Goal: Task Accomplishment & Management: Manage account settings

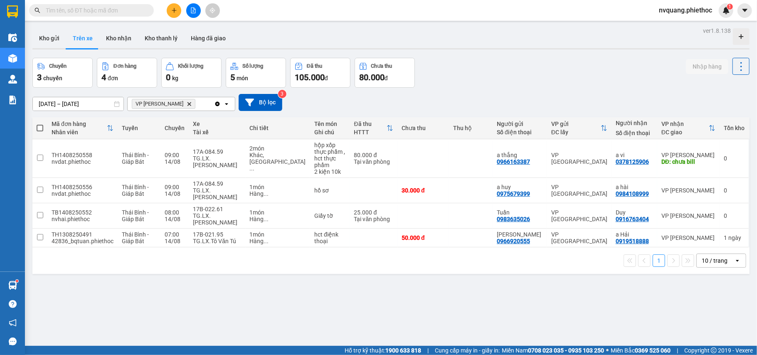
click at [171, 12] on button at bounding box center [174, 10] width 15 height 15
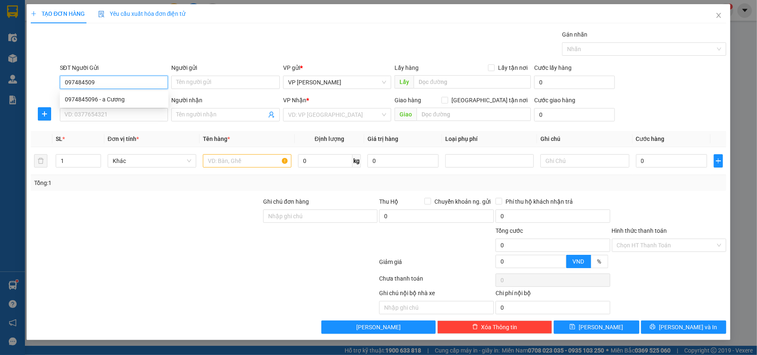
type input "0974845096"
click at [112, 103] on div "0974845096 - a Cương" at bounding box center [114, 99] width 98 height 9
type input "a Cương"
type input "0974845096"
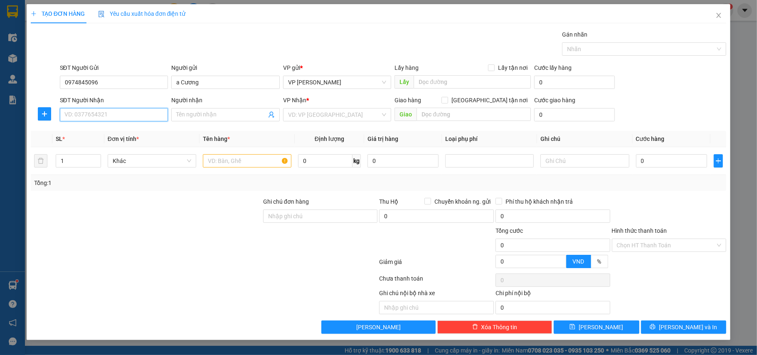
click at [112, 110] on input "SĐT Người Nhận" at bounding box center [114, 114] width 108 height 13
click at [116, 130] on div "0943599339 - [PERSON_NAME]" at bounding box center [114, 132] width 98 height 9
type input "0943599339"
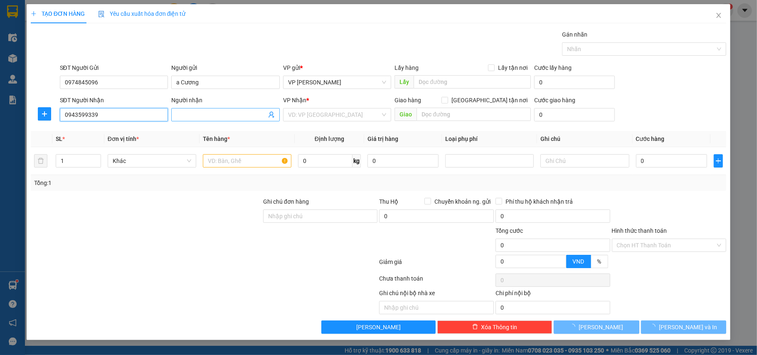
type input "[PERSON_NAME]"
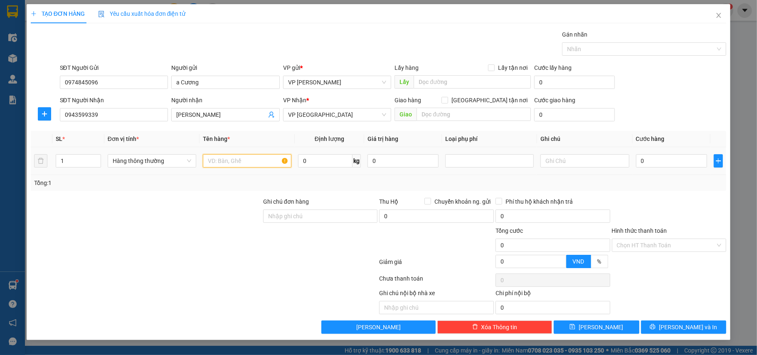
click at [236, 159] on input "text" at bounding box center [247, 160] width 88 height 13
type input "bọc trắng phụ tùng"
click at [667, 157] on input "0" at bounding box center [671, 160] width 71 height 13
type input "2"
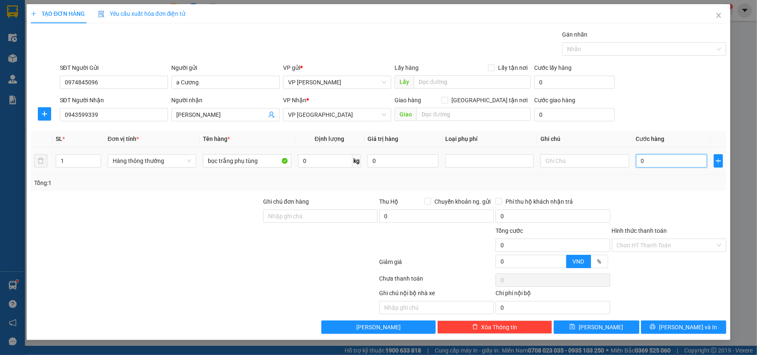
type input "2"
type input "25"
type input "25.000"
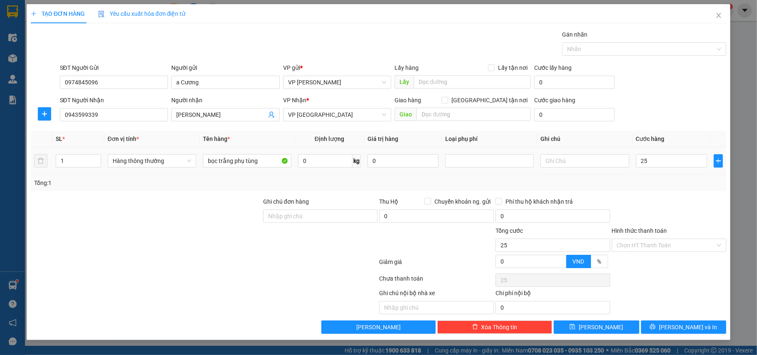
type input "25.000"
click at [661, 181] on div "Tổng: 1" at bounding box center [378, 182] width 689 height 9
click at [670, 322] on button "[PERSON_NAME] và In" at bounding box center [684, 326] width 86 height 13
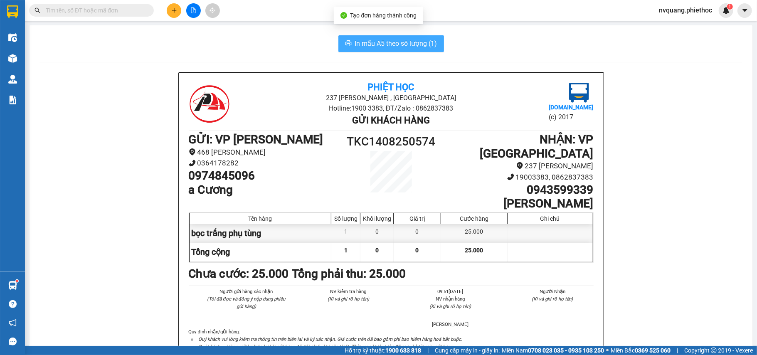
click at [383, 44] on span "In mẫu A5 theo số lượng (1)" at bounding box center [396, 43] width 82 height 10
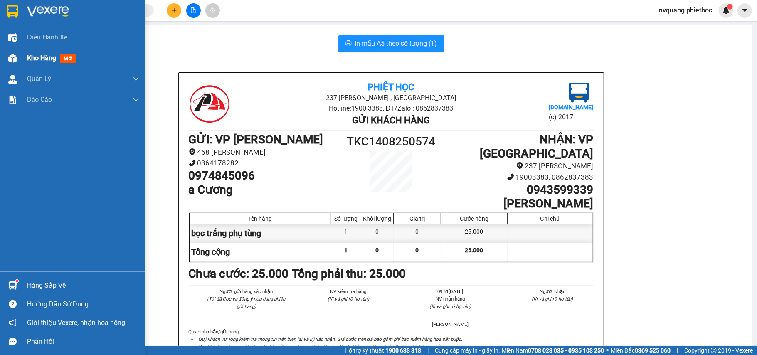
click at [39, 59] on span "Kho hàng" at bounding box center [41, 58] width 29 height 8
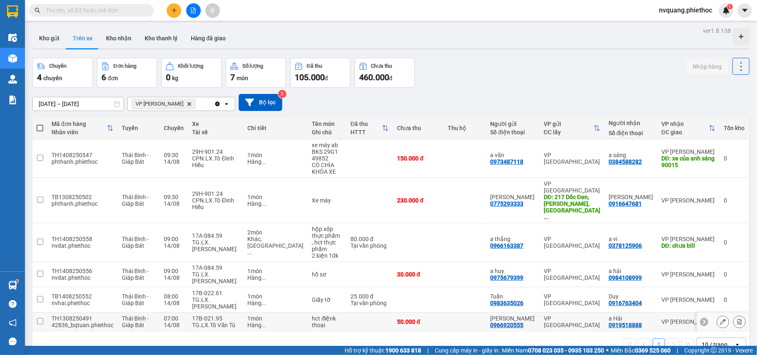
click at [735, 315] on button at bounding box center [739, 322] width 12 height 15
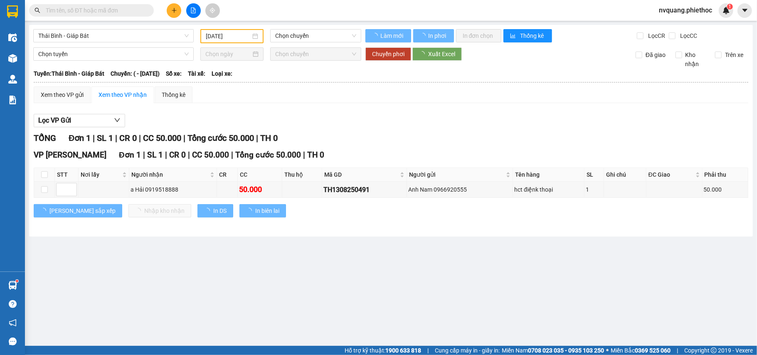
type input "[DATE]"
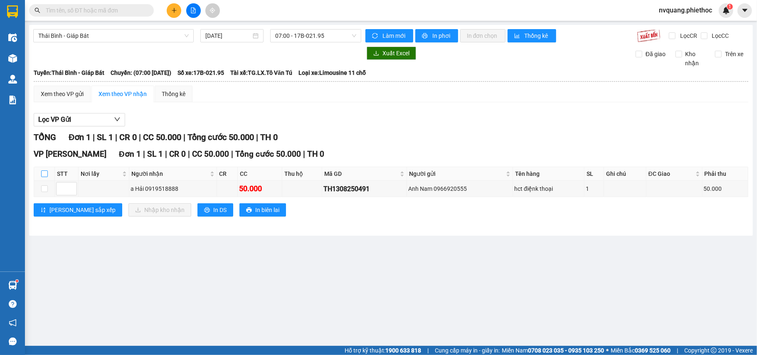
click at [43, 173] on input "checkbox" at bounding box center [44, 173] width 7 height 7
checkbox input "true"
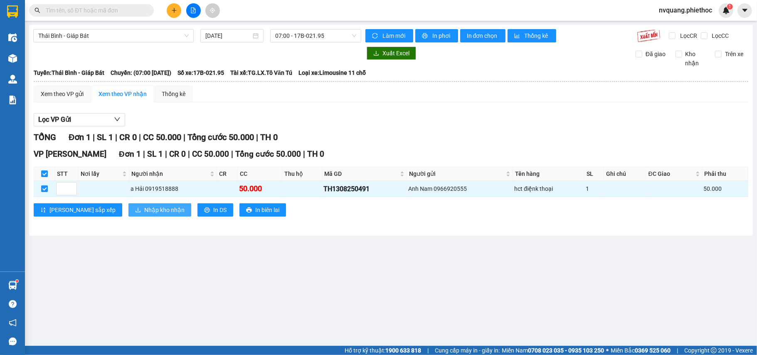
click at [128, 207] on button "Nhập kho nhận" at bounding box center [159, 209] width 63 height 13
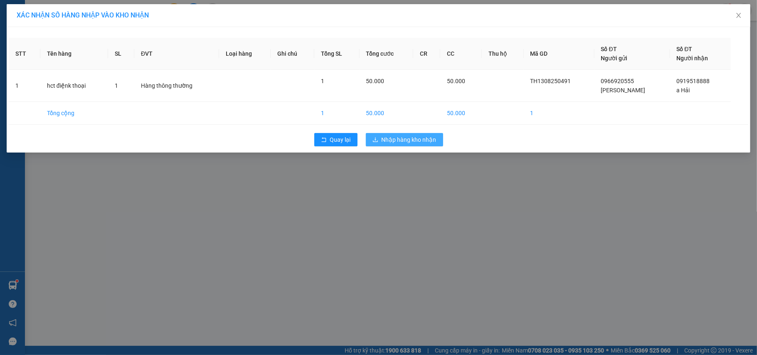
click at [371, 146] on button "Nhập hàng kho nhận" at bounding box center [404, 139] width 77 height 13
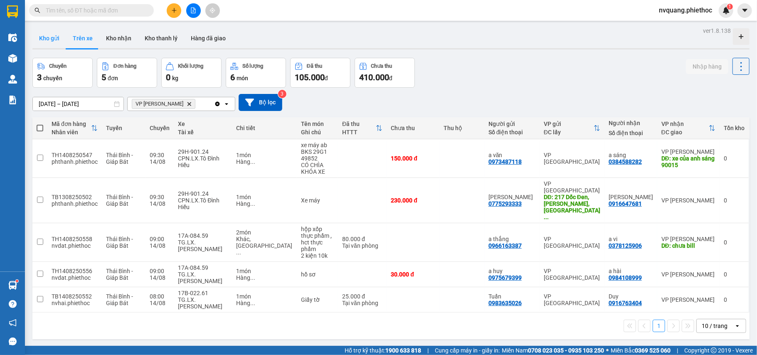
click at [54, 34] on button "Kho gửi" at bounding box center [49, 38] width 34 height 20
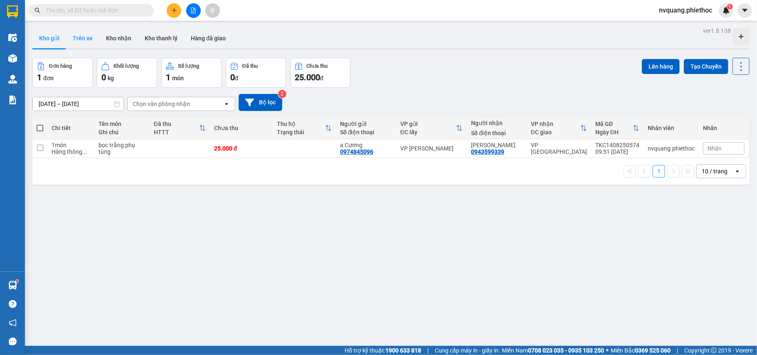
click at [85, 37] on button "Trên xe" at bounding box center [82, 38] width 33 height 20
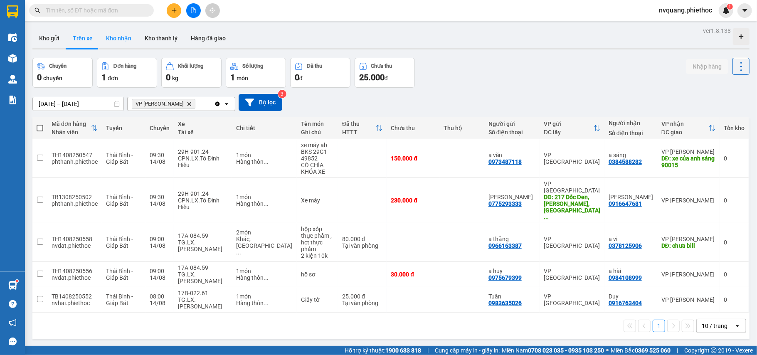
click at [115, 35] on button "Kho nhận" at bounding box center [118, 38] width 39 height 20
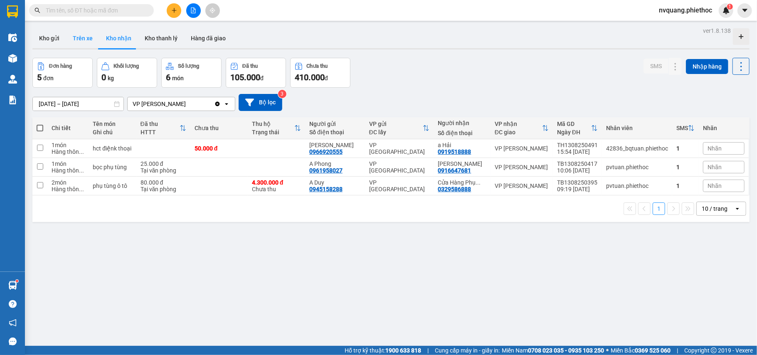
click at [75, 37] on button "Trên xe" at bounding box center [82, 38] width 33 height 20
type input "[DATE] – [DATE]"
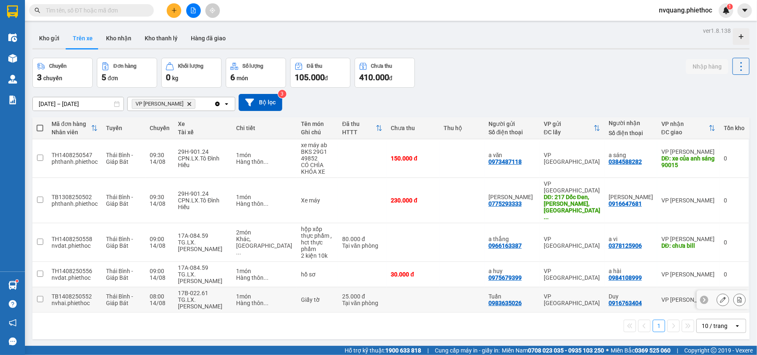
click at [735, 292] on button at bounding box center [739, 299] width 12 height 15
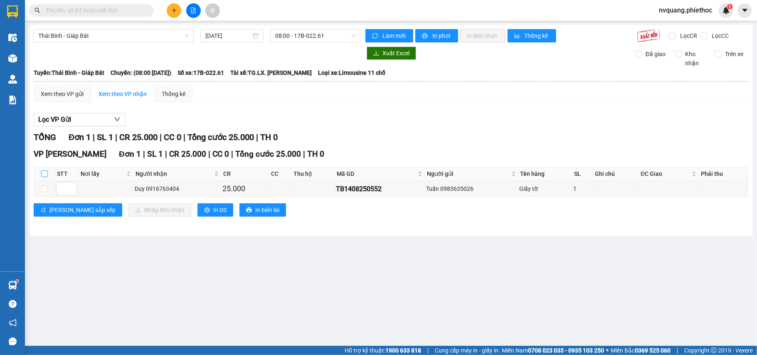
click at [43, 174] on input "checkbox" at bounding box center [44, 173] width 7 height 7
checkbox input "true"
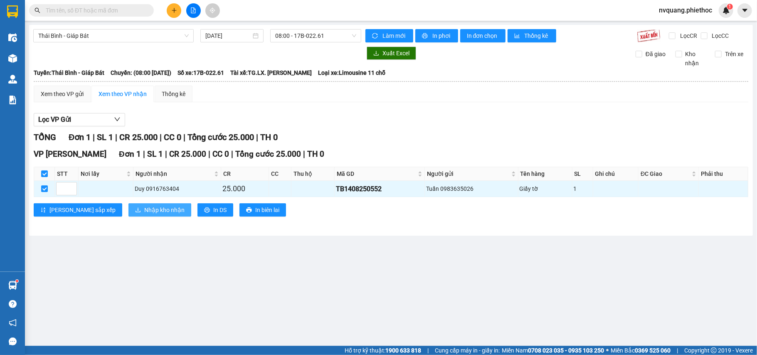
click at [135, 214] on span "download" at bounding box center [138, 210] width 6 height 7
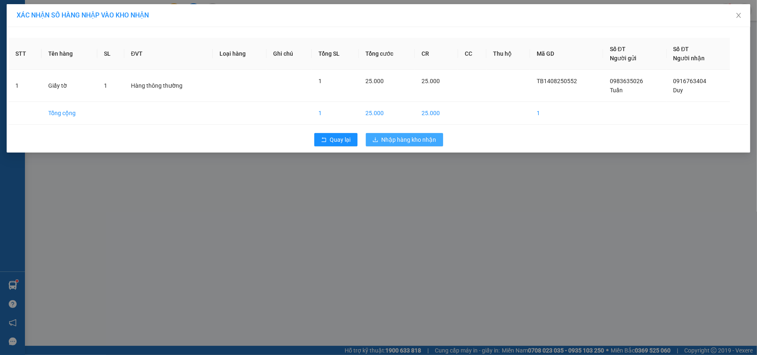
click at [369, 139] on button "Nhập hàng kho nhận" at bounding box center [404, 139] width 77 height 13
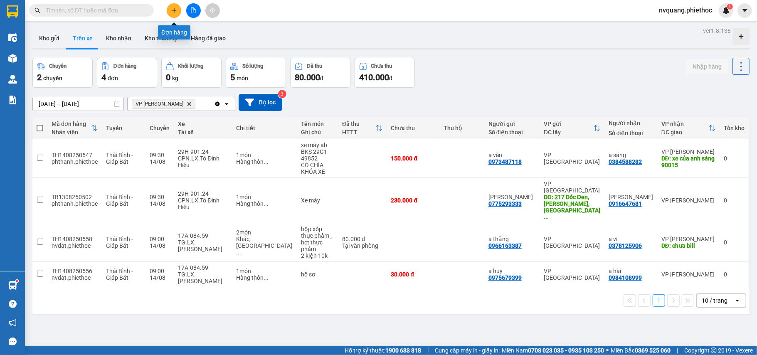
click at [176, 7] on icon "plus" at bounding box center [174, 10] width 6 height 6
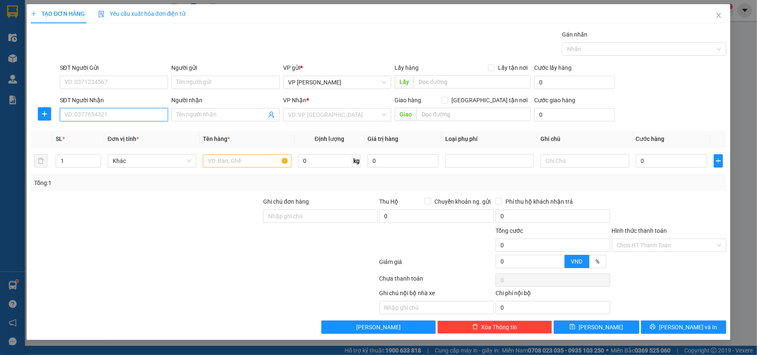
click at [82, 115] on input "SĐT Người Nhận" at bounding box center [114, 114] width 108 height 13
type input "0983212822"
click at [112, 84] on input "SĐT Người Gửi" at bounding box center [114, 82] width 108 height 13
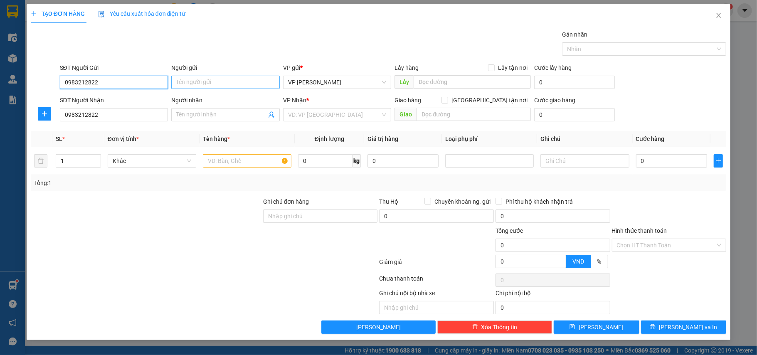
type input "0983212822"
click at [215, 88] on input "Người gửi" at bounding box center [225, 82] width 108 height 13
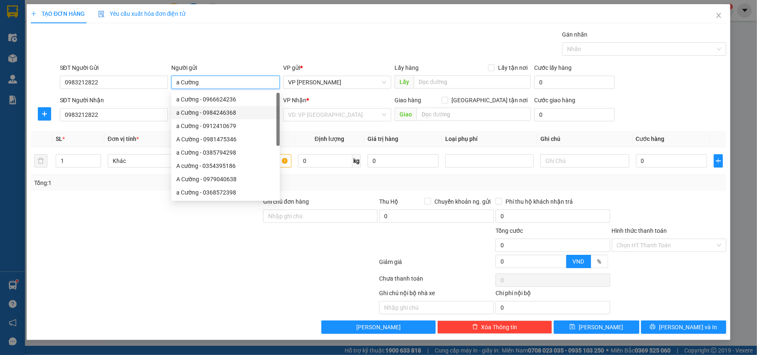
type input "a Cường"
click at [109, 219] on div at bounding box center [146, 211] width 232 height 29
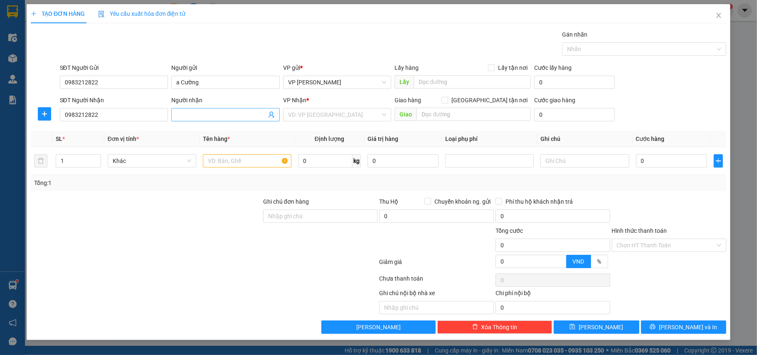
click at [198, 115] on input "Người nhận" at bounding box center [221, 114] width 90 height 9
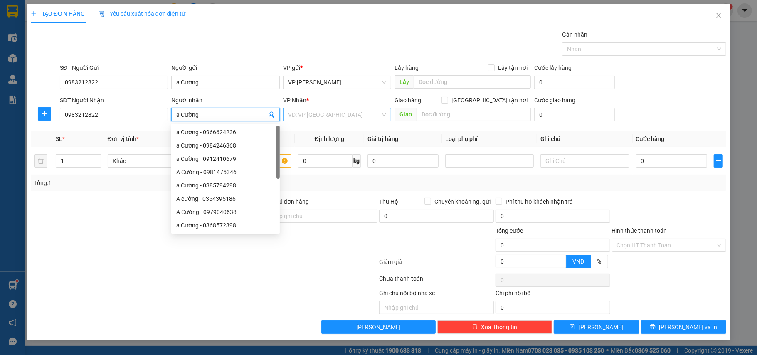
type input "a Cường"
click at [312, 113] on input "search" at bounding box center [334, 114] width 93 height 12
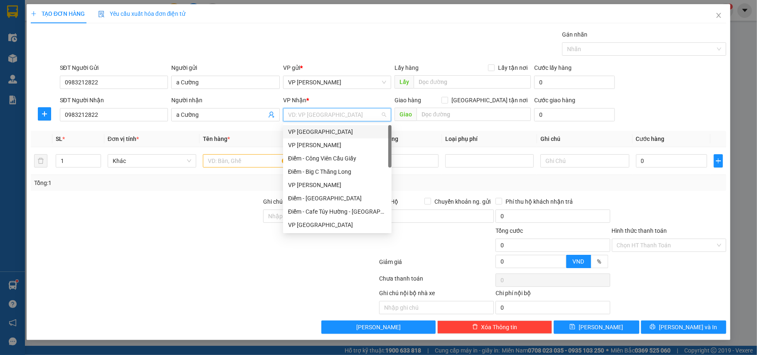
click at [313, 128] on div "VP [GEOGRAPHIC_DATA]" at bounding box center [337, 131] width 98 height 9
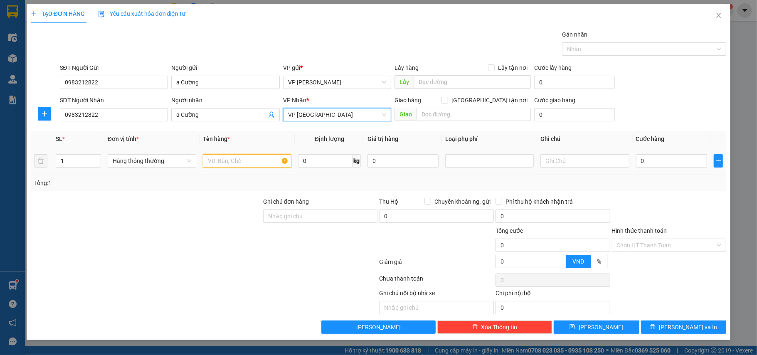
click at [232, 163] on input "text" at bounding box center [247, 160] width 88 height 13
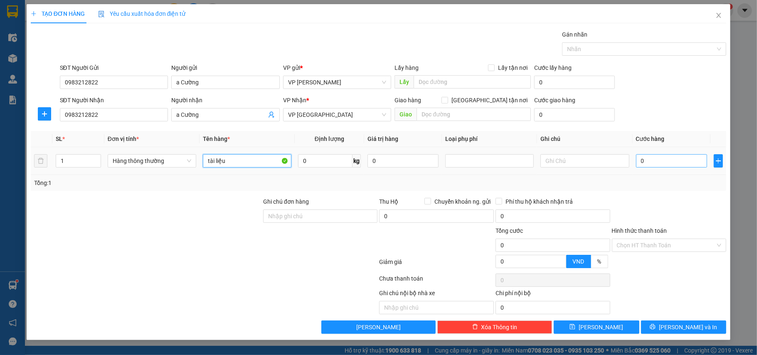
type input "tài liệu"
click at [655, 164] on input "0" at bounding box center [671, 160] width 71 height 13
type input "2"
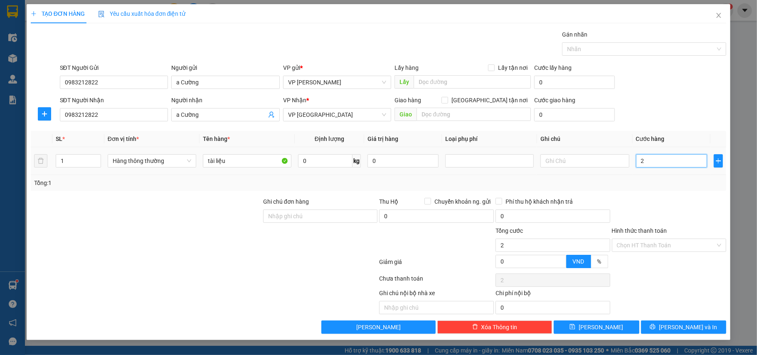
type input "25"
type input "25.000"
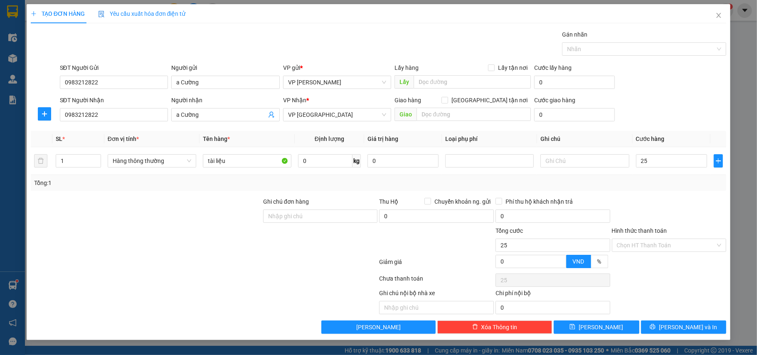
type input "25.000"
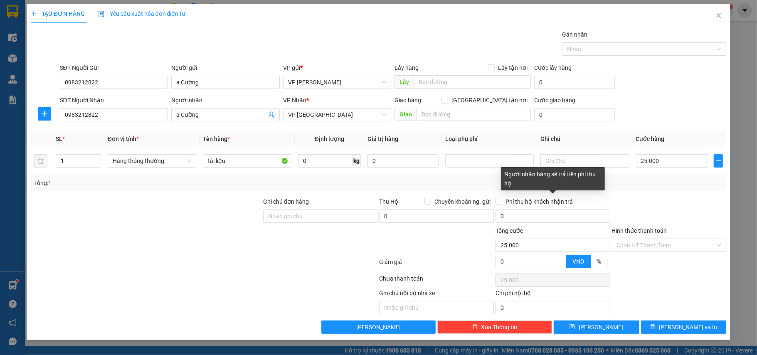
click at [628, 194] on div "Transit Pickup Surcharge Ids Transit Deliver Surcharge Ids Transit Deliver Surc…" at bounding box center [378, 182] width 695 height 304
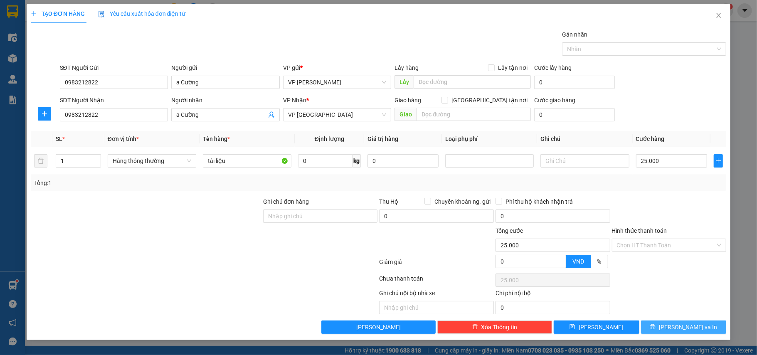
click at [688, 329] on span "[PERSON_NAME] và In" at bounding box center [688, 326] width 58 height 9
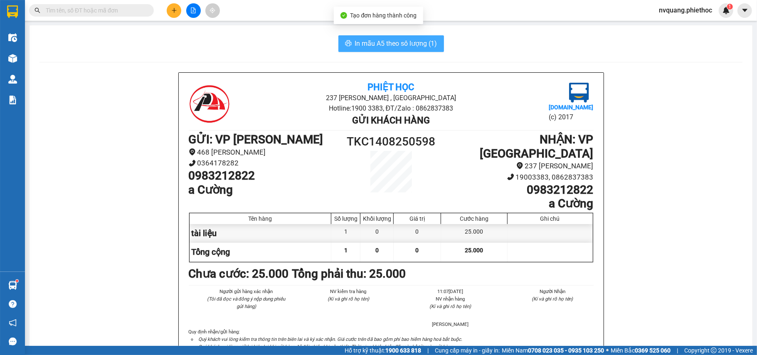
click at [403, 40] on span "In mẫu A5 theo số lượng (1)" at bounding box center [396, 43] width 82 height 10
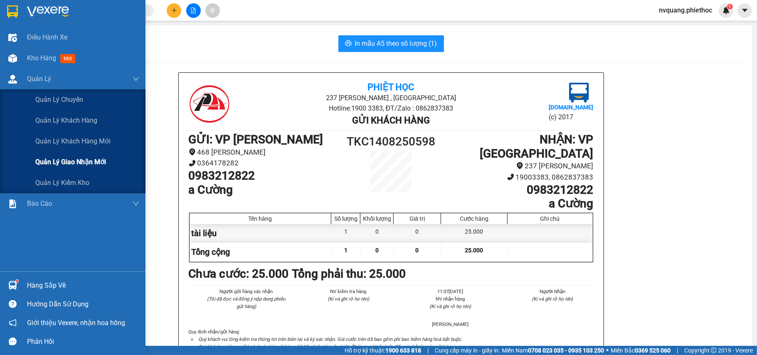
click at [74, 162] on span "Quản lý giao nhận mới" at bounding box center [70, 162] width 71 height 10
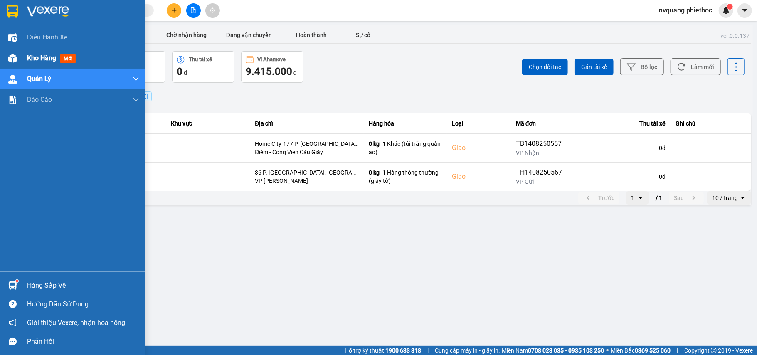
click at [17, 57] on div at bounding box center [12, 58] width 15 height 15
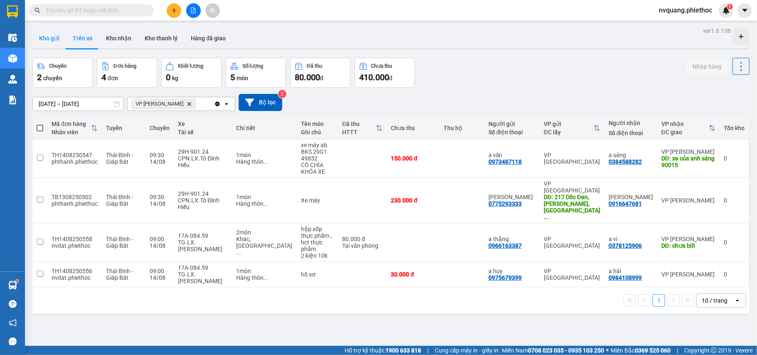
click at [52, 35] on button "Kho gửi" at bounding box center [49, 38] width 34 height 20
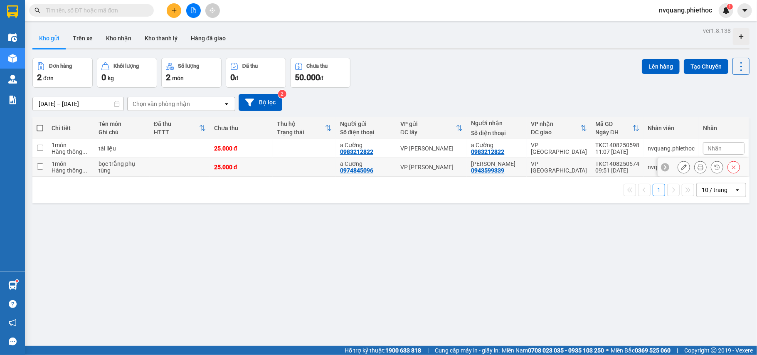
click at [310, 168] on td at bounding box center [304, 167] width 63 height 19
checkbox input "true"
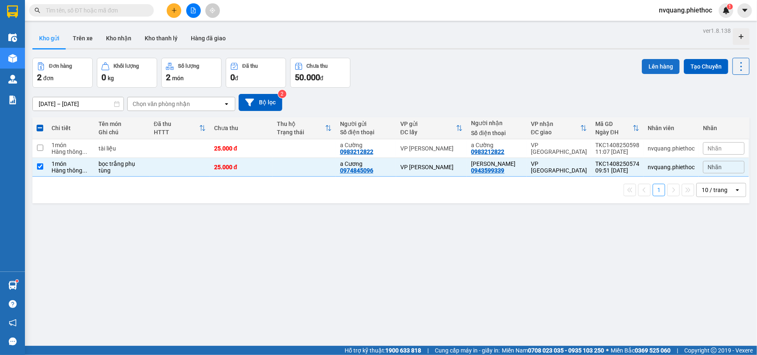
click at [641, 65] on button "Lên hàng" at bounding box center [660, 66] width 38 height 15
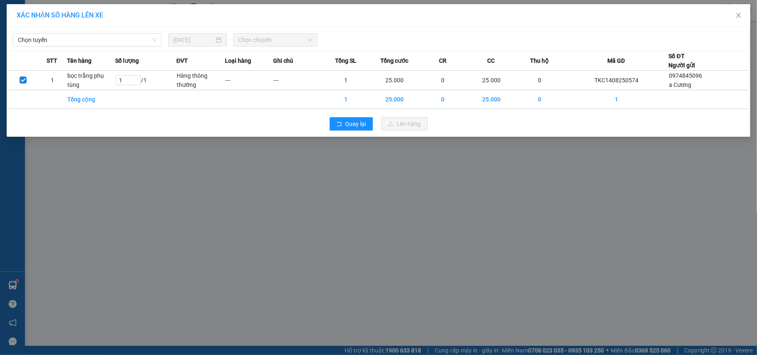
click at [25, 32] on div "Chọn tuyến [DATE] Chọn chuyến" at bounding box center [378, 37] width 739 height 17
click at [24, 35] on span "Chọn tuyến" at bounding box center [87, 40] width 139 height 12
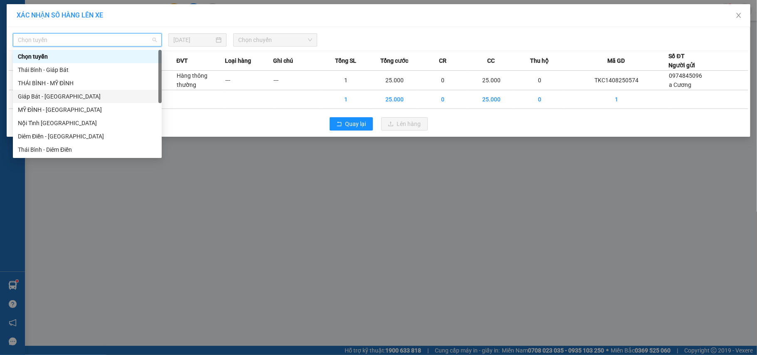
click at [32, 94] on div "Giáp Bát - [GEOGRAPHIC_DATA]" at bounding box center [87, 96] width 139 height 9
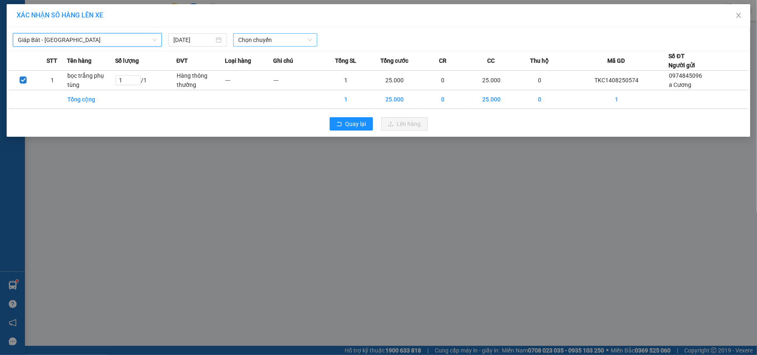
click at [266, 40] on span "Chọn chuyến" at bounding box center [275, 40] width 74 height 12
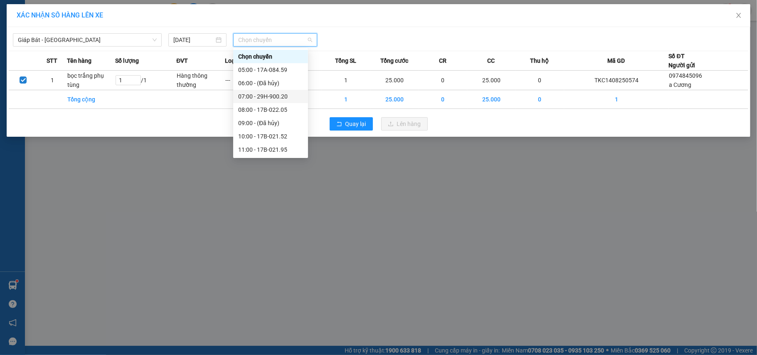
scroll to position [55, 0]
click at [271, 95] on div "11:00 - 17B-021.95" at bounding box center [270, 94] width 65 height 9
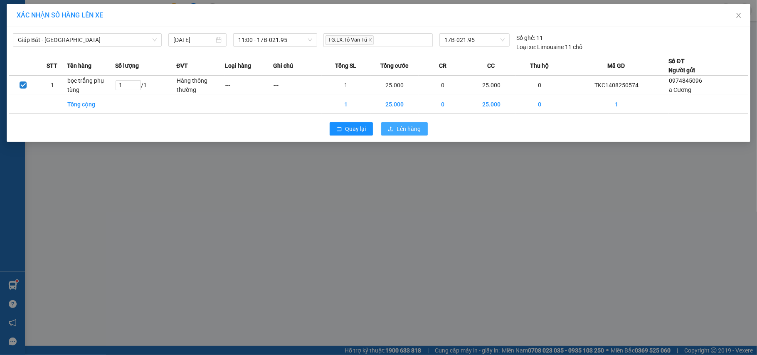
click at [388, 128] on icon "upload" at bounding box center [391, 129] width 6 height 6
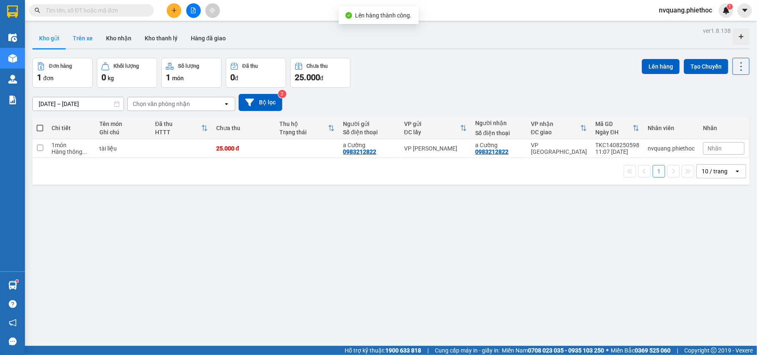
click at [83, 42] on button "Trên xe" at bounding box center [82, 38] width 33 height 20
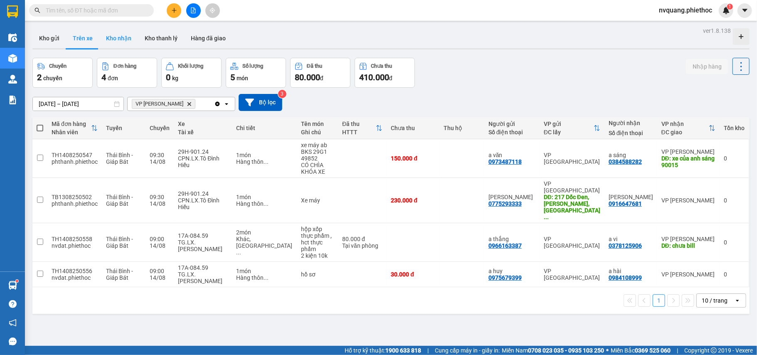
click at [125, 37] on button "Kho nhận" at bounding box center [118, 38] width 39 height 20
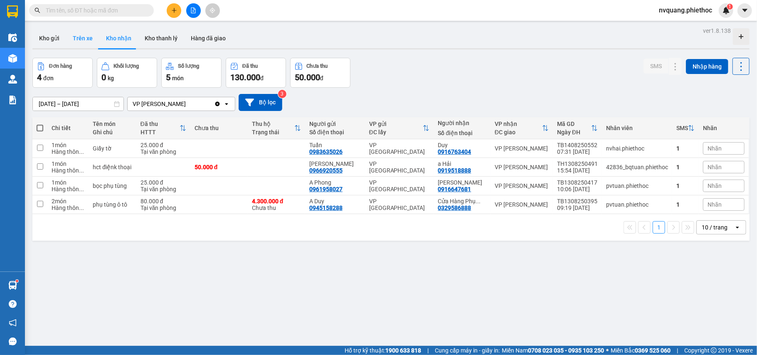
click at [77, 39] on button "Trên xe" at bounding box center [82, 38] width 33 height 20
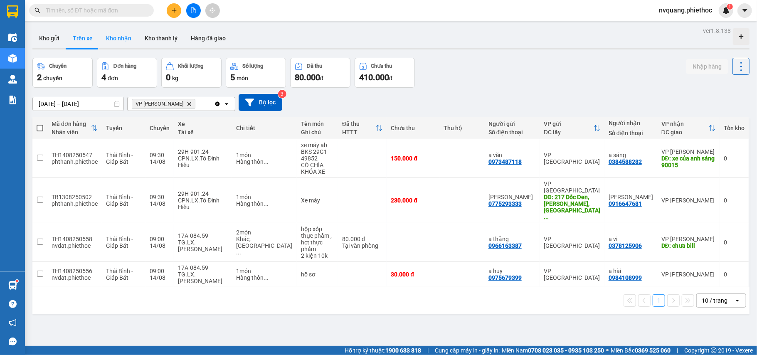
click at [120, 42] on button "Kho nhận" at bounding box center [118, 38] width 39 height 20
type input "[DATE] – [DATE]"
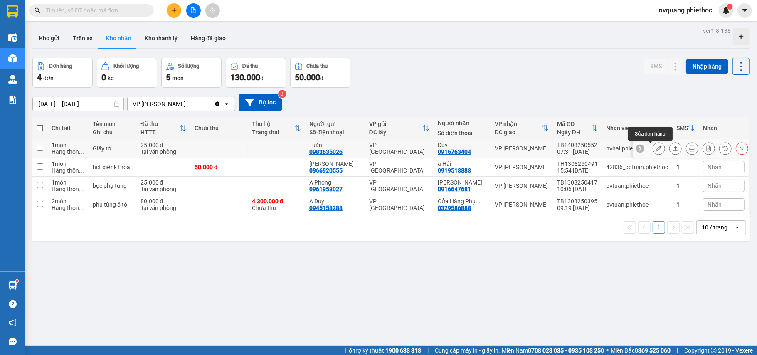
click at [656, 147] on icon at bounding box center [659, 148] width 6 height 6
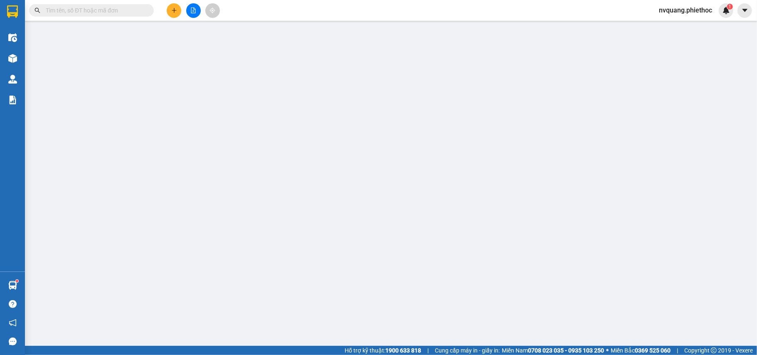
type input "0983635026"
type input "Tuấn"
type input "0916763404"
type input "Duy"
type input "25.000"
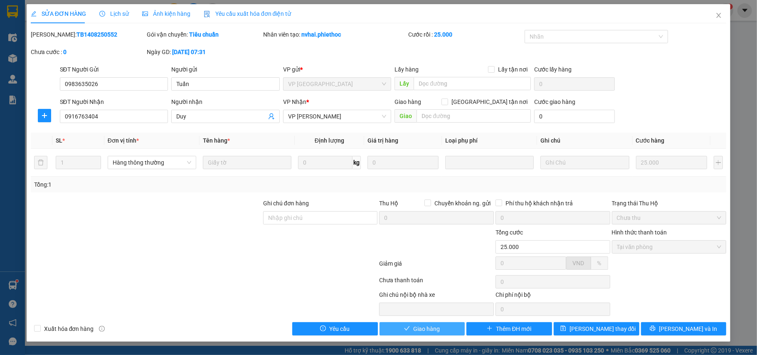
click at [425, 328] on span "Giao hàng" at bounding box center [426, 328] width 27 height 9
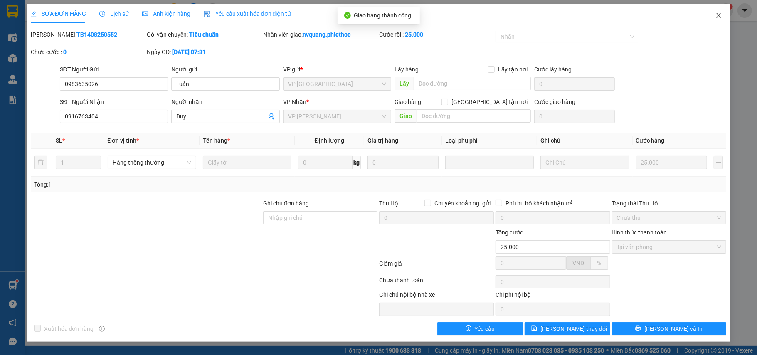
click at [720, 18] on icon "close" at bounding box center [718, 15] width 5 height 5
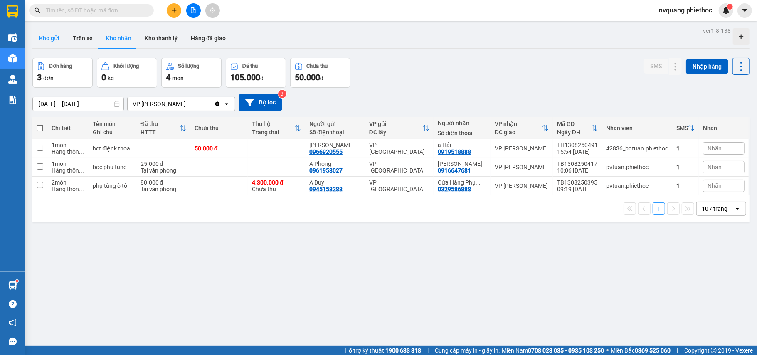
click at [52, 34] on button "Kho gửi" at bounding box center [49, 38] width 34 height 20
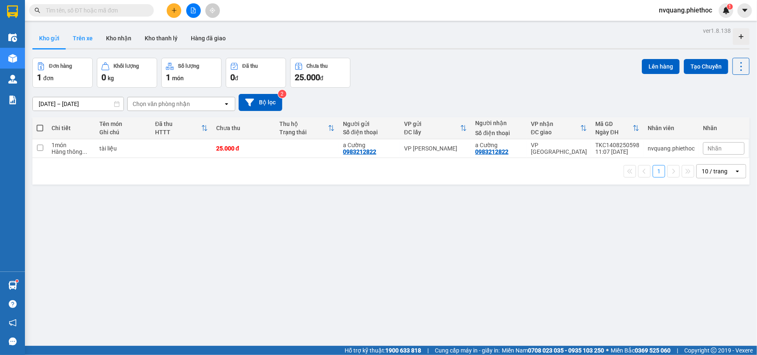
click at [91, 39] on button "Trên xe" at bounding box center [82, 38] width 33 height 20
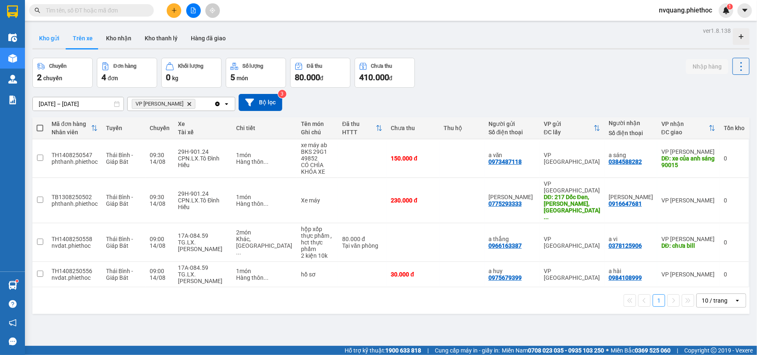
click at [57, 39] on button "Kho gửi" at bounding box center [49, 38] width 34 height 20
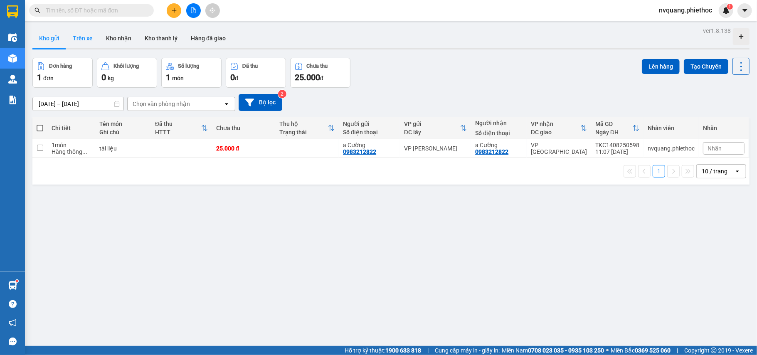
click at [85, 45] on button "Trên xe" at bounding box center [82, 38] width 33 height 20
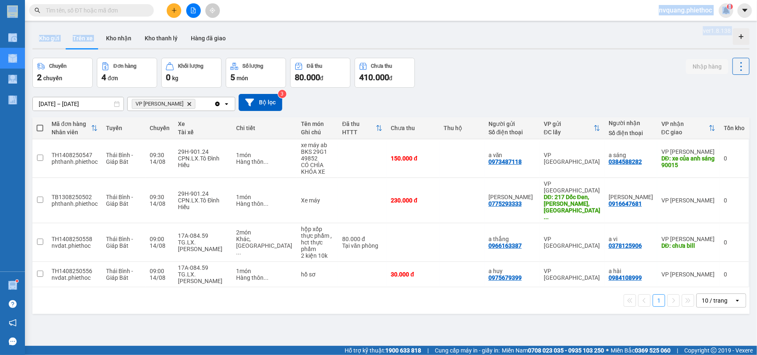
click at [103, 0] on html "Kết quả tìm kiếm ( 0 ) Bộ lọc No Data nvquang.phiethoc 1 Điều hành xe Kho hàng …" at bounding box center [378, 177] width 757 height 355
click at [733, 193] on button at bounding box center [739, 200] width 12 height 15
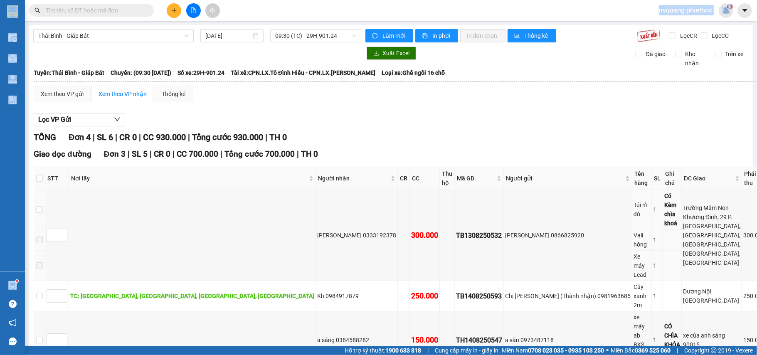
scroll to position [51, 0]
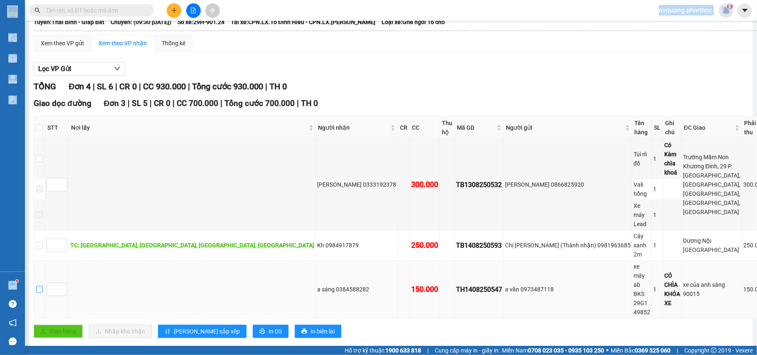
click at [43, 286] on input "checkbox" at bounding box center [39, 289] width 7 height 7
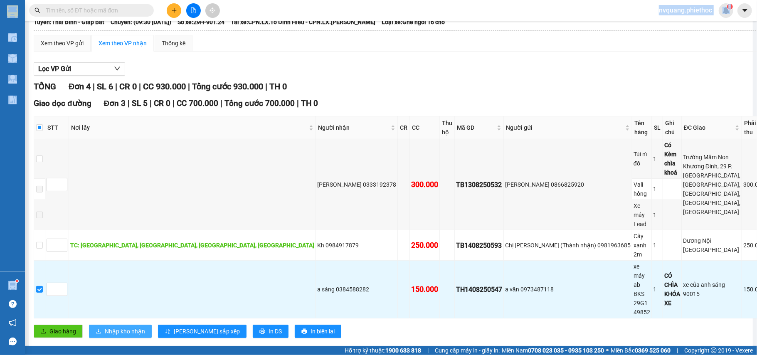
click at [110, 327] on span "Nhập kho nhận" at bounding box center [125, 331] width 40 height 9
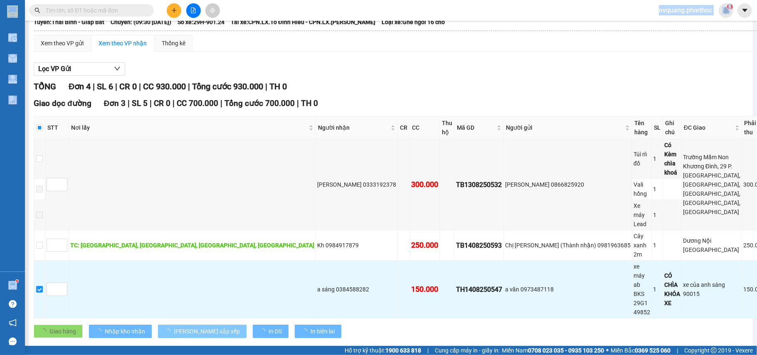
checkbox input "false"
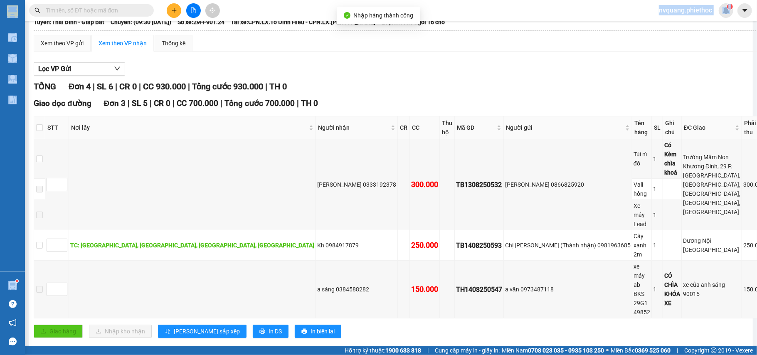
checkbox input "true"
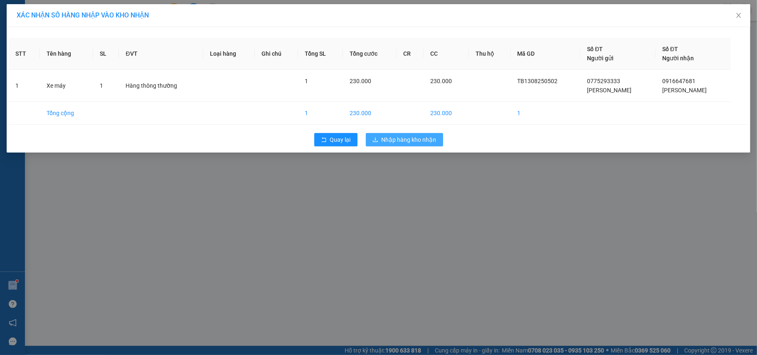
click at [390, 138] on span "Nhập hàng kho nhận" at bounding box center [408, 139] width 55 height 9
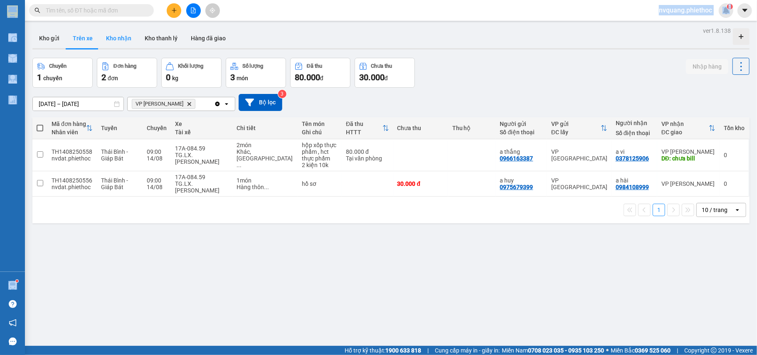
click at [129, 35] on button "Kho nhận" at bounding box center [118, 38] width 39 height 20
type input "[DATE] – [DATE]"
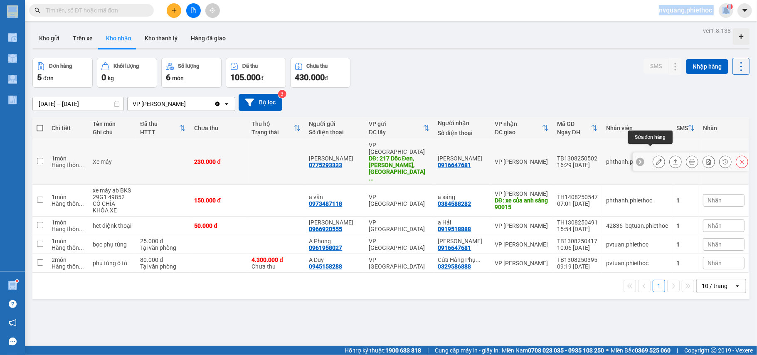
click at [656, 159] on icon at bounding box center [659, 162] width 6 height 6
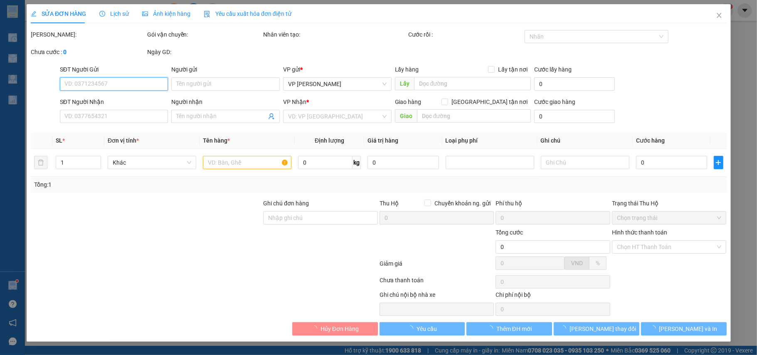
type input "0775293333"
type input "[PERSON_NAME]"
type input "217 Dốc Đen, [PERSON_NAME], [GEOGRAPHIC_DATA], [GEOGRAPHIC_DATA]"
type input "30.000"
type input "0916647681"
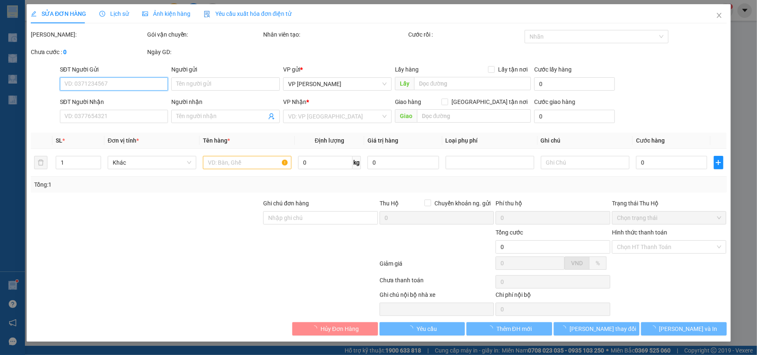
type input "[PERSON_NAME]"
type input "230.000"
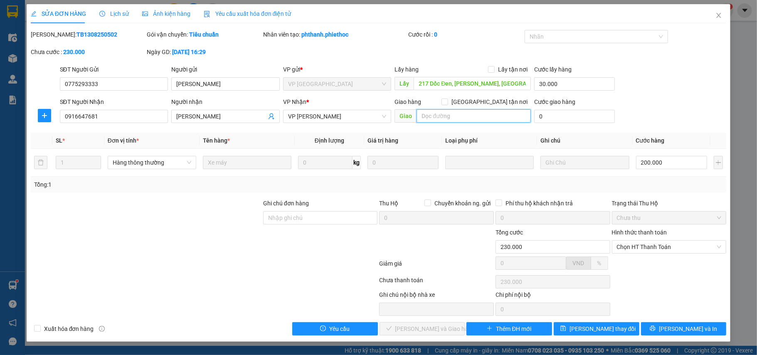
click at [437, 115] on input "text" at bounding box center [473, 115] width 114 height 13
type input "a Nguyện thu cước"
click at [587, 324] on button "[PERSON_NAME] thay đổi" at bounding box center [596, 328] width 86 height 13
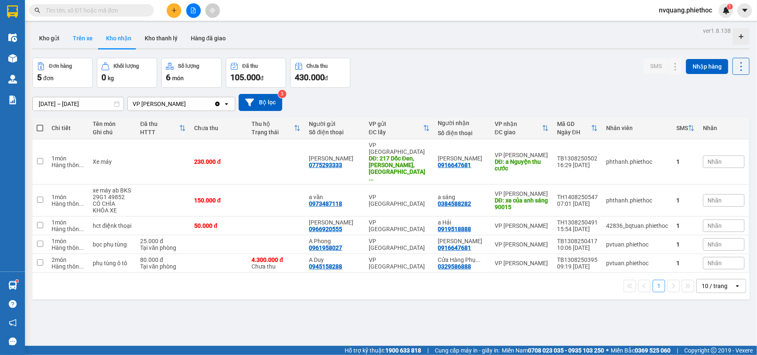
click at [91, 37] on button "Trên xe" at bounding box center [82, 38] width 33 height 20
type input "[DATE] – [DATE]"
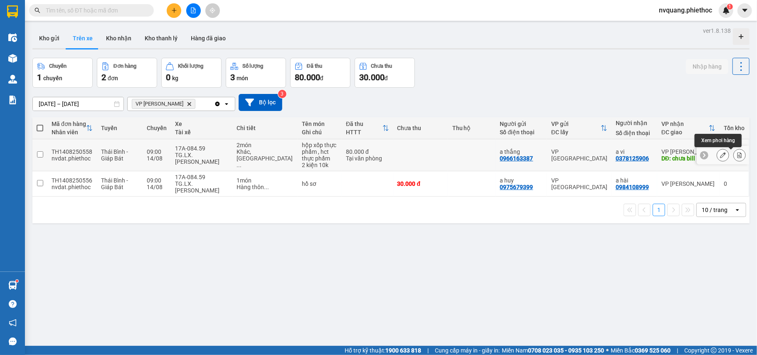
click at [737, 157] on icon at bounding box center [739, 155] width 5 height 6
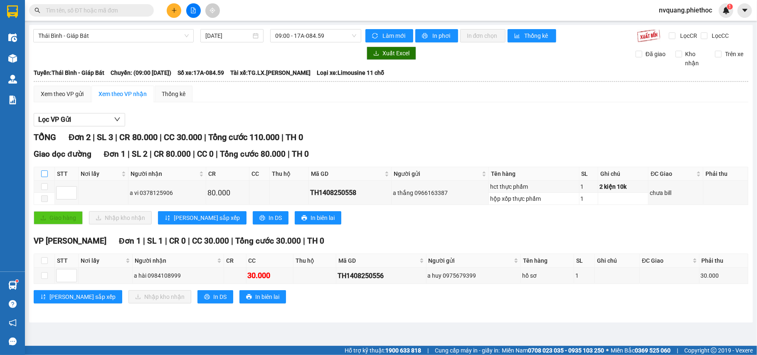
click at [42, 175] on input "checkbox" at bounding box center [44, 173] width 7 height 7
checkbox input "true"
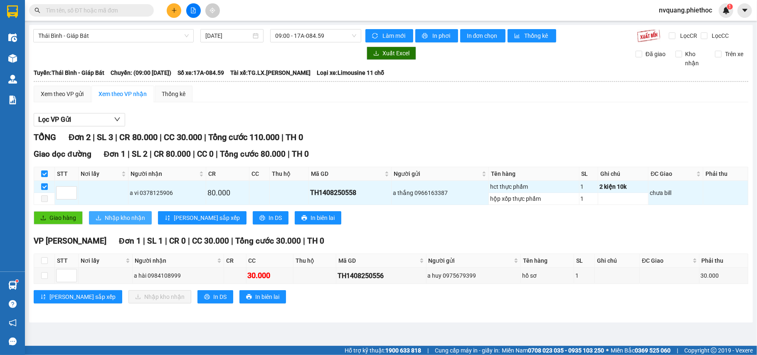
click at [101, 220] on icon "download" at bounding box center [99, 218] width 6 height 6
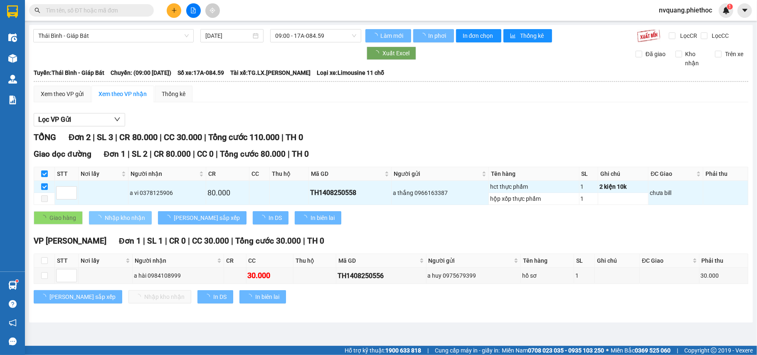
checkbox input "false"
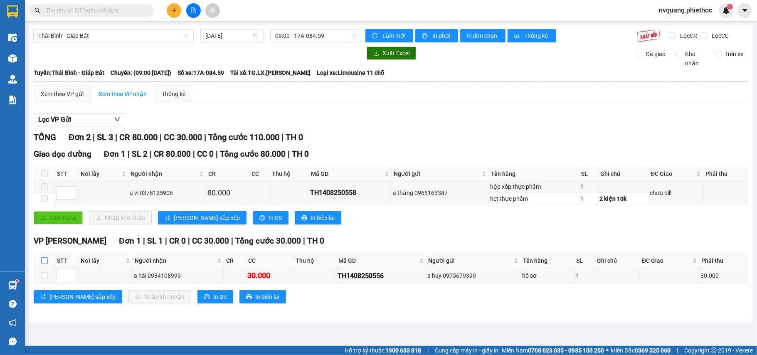
click at [47, 261] on input "checkbox" at bounding box center [44, 260] width 7 height 7
checkbox input "true"
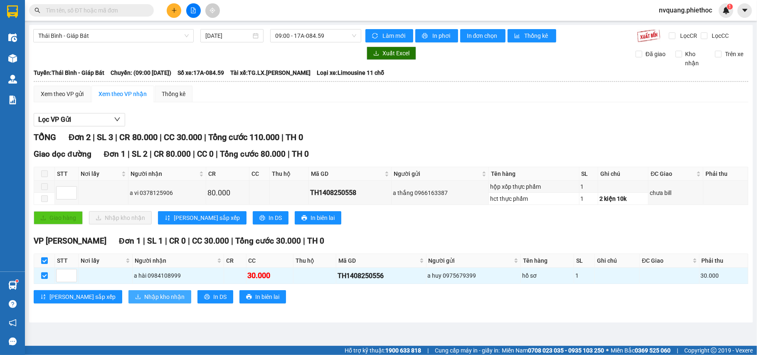
click at [144, 295] on span "Nhập kho nhận" at bounding box center [164, 296] width 40 height 9
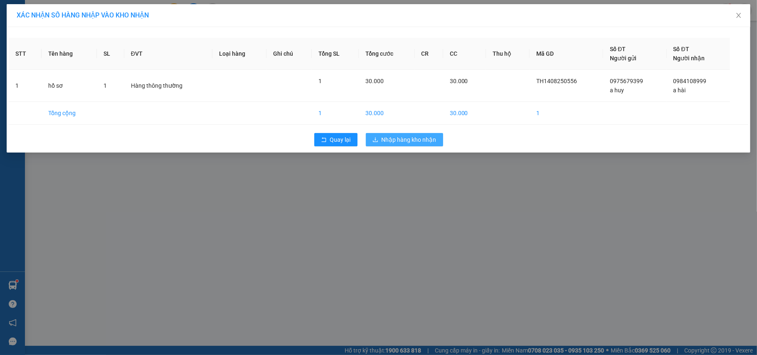
click at [376, 143] on span "download" at bounding box center [375, 140] width 6 height 7
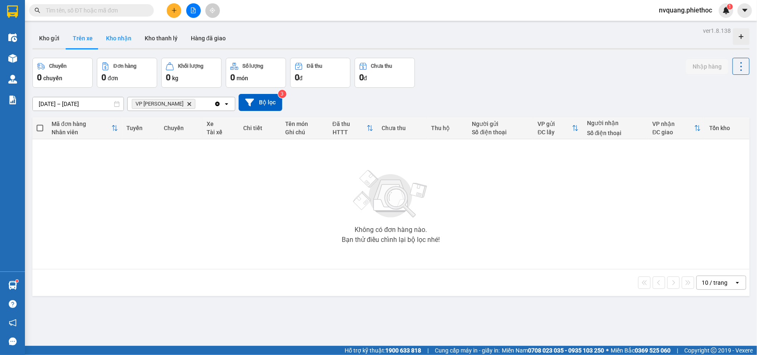
click at [128, 37] on button "Kho nhận" at bounding box center [118, 38] width 39 height 20
type input "[DATE] – [DATE]"
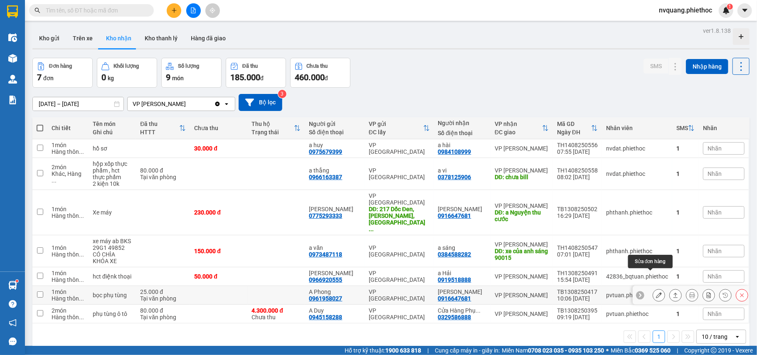
click at [656, 292] on icon at bounding box center [659, 295] width 6 height 6
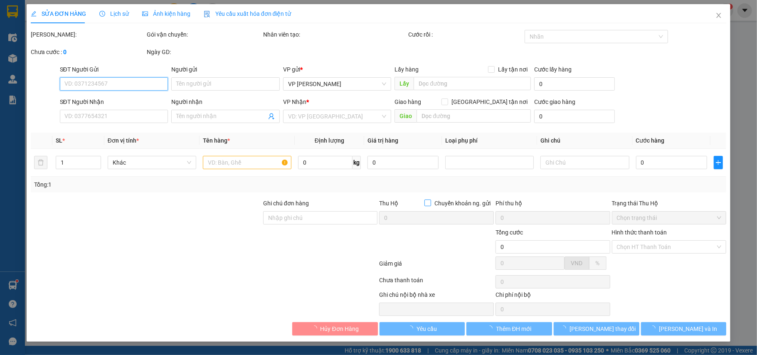
type input "0961958027"
type input "A Phong"
type input "0916647681"
type input "[PERSON_NAME]"
type input "25.000"
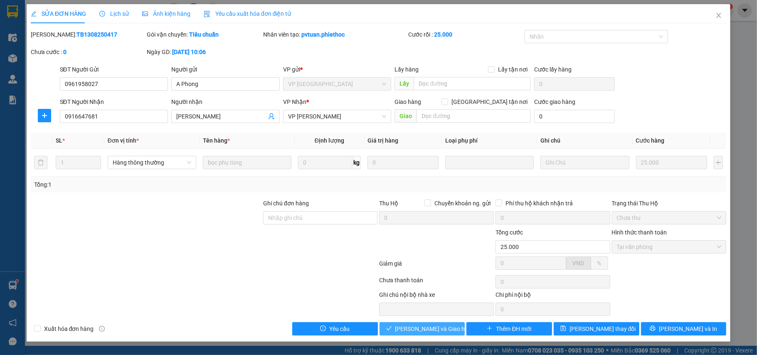
click at [441, 333] on span "[PERSON_NAME] và Giao hàng" at bounding box center [435, 328] width 80 height 9
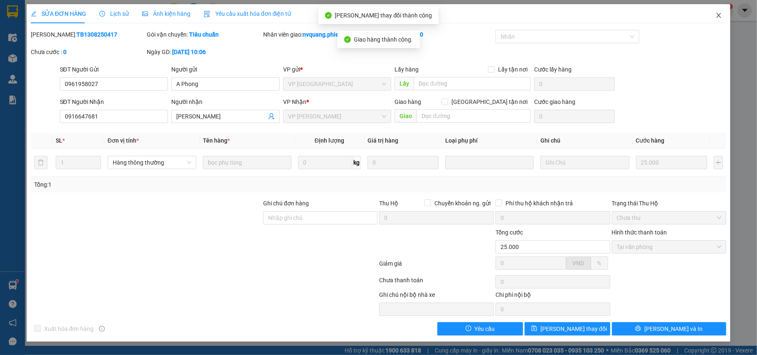
click at [723, 17] on span "Close" at bounding box center [718, 15] width 23 height 23
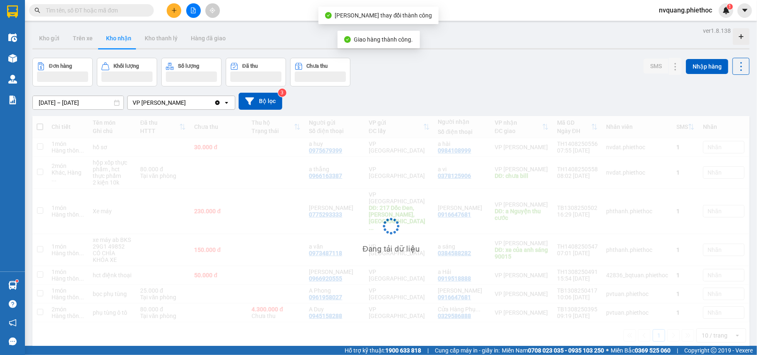
click at [720, 17] on div "nvquang.phiethoc 1" at bounding box center [692, 10] width 81 height 15
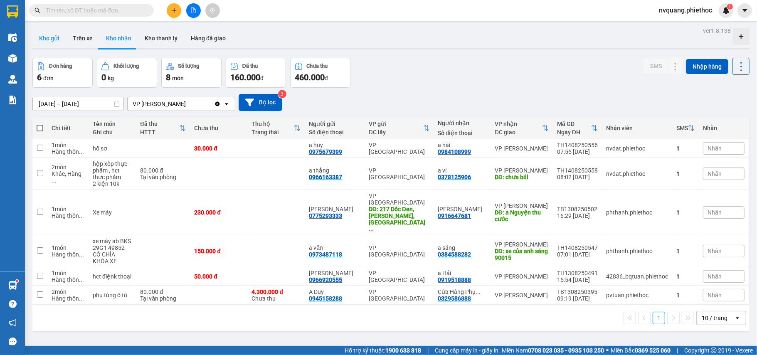
click at [53, 39] on button "Kho gửi" at bounding box center [49, 38] width 34 height 20
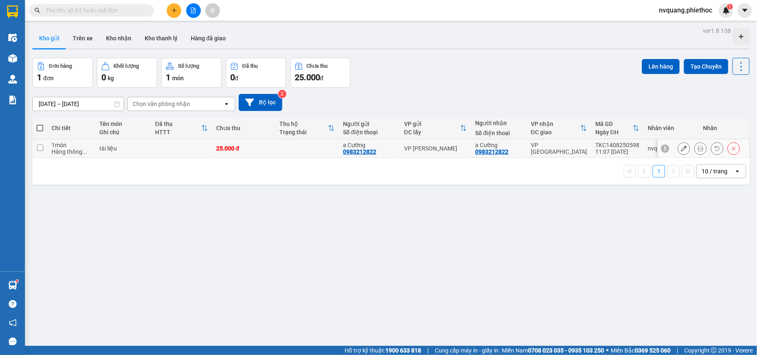
click at [128, 152] on div "tài liệu" at bounding box center [122, 148] width 47 height 7
checkbox input "true"
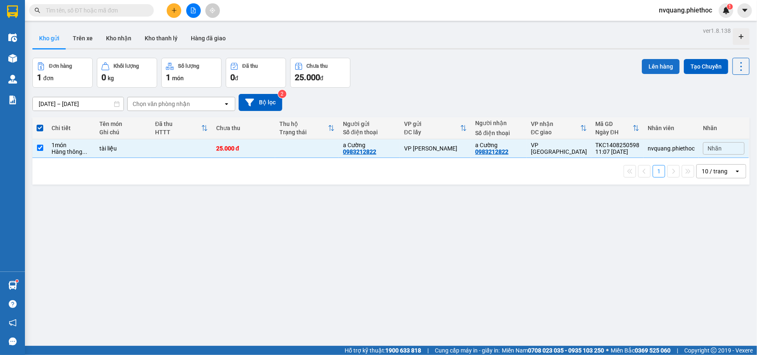
click at [641, 62] on button "Lên hàng" at bounding box center [660, 66] width 38 height 15
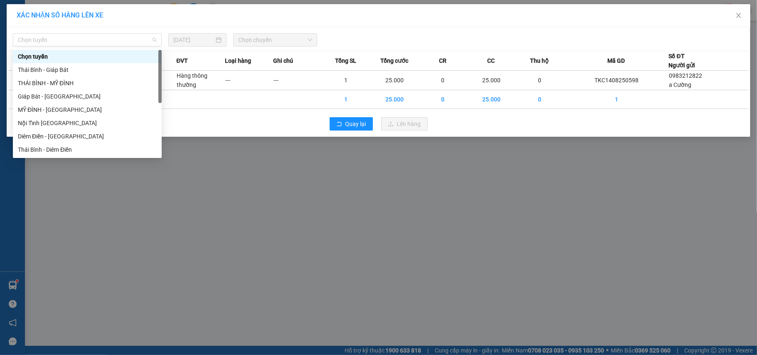
click at [64, 33] on div "Chọn tuyến" at bounding box center [87, 39] width 149 height 13
click at [35, 92] on div "Giáp Bát - [GEOGRAPHIC_DATA]" at bounding box center [87, 96] width 139 height 9
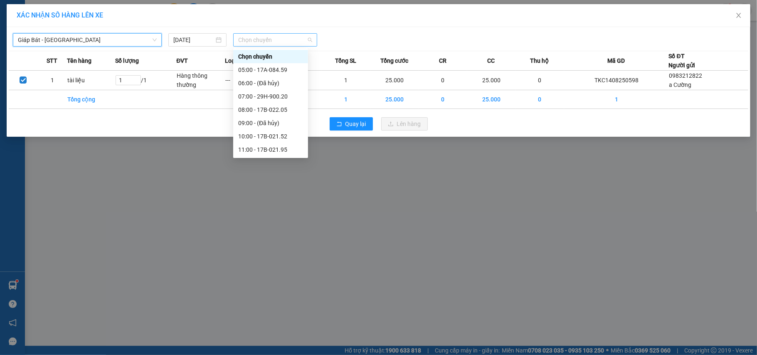
click at [240, 34] on span "Chọn chuyến" at bounding box center [275, 40] width 74 height 12
click at [268, 107] on div "12:00 - 17B-022.61" at bounding box center [270, 107] width 65 height 9
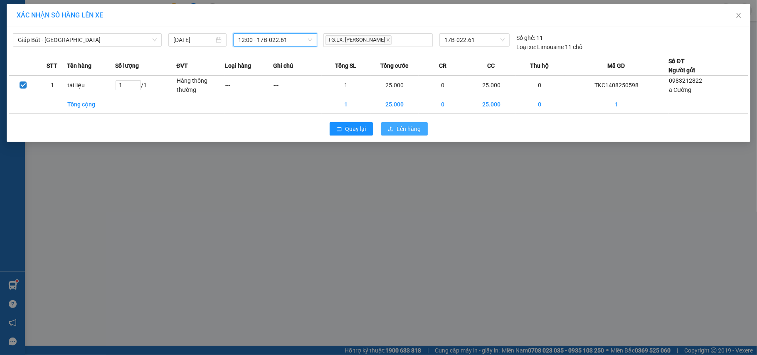
click at [388, 130] on icon "upload" at bounding box center [391, 129] width 6 height 6
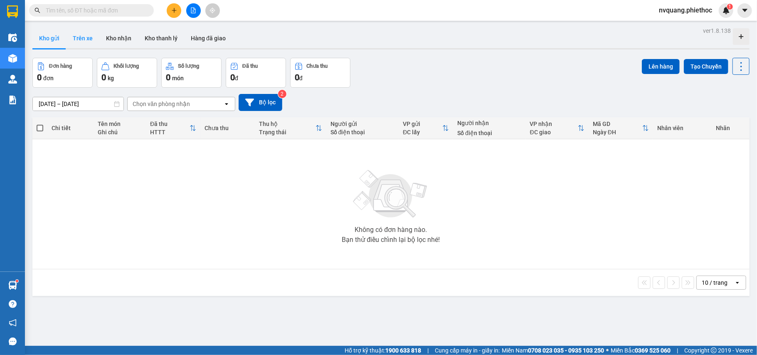
click at [93, 39] on button "Trên xe" at bounding box center [82, 38] width 33 height 20
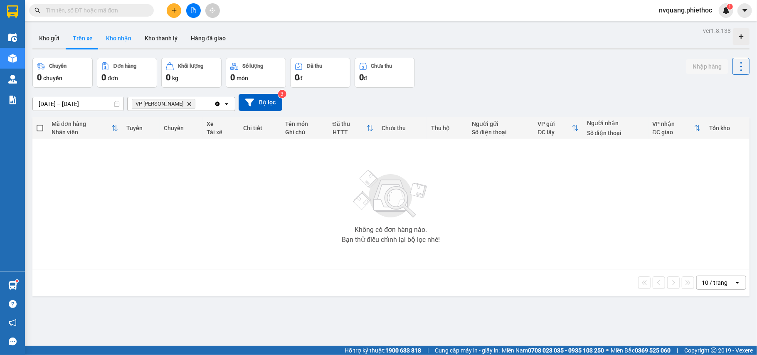
click at [106, 39] on button "Kho nhận" at bounding box center [118, 38] width 39 height 20
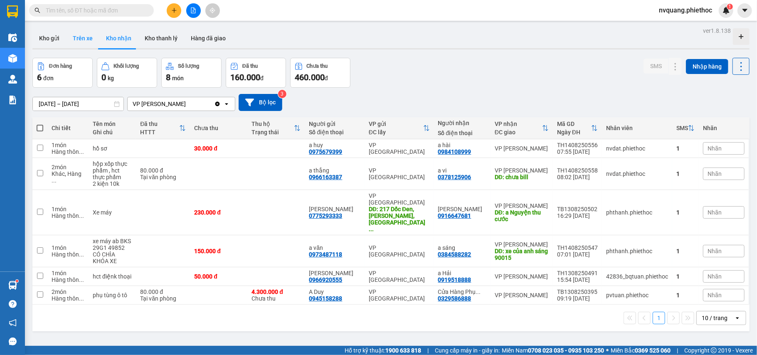
click at [75, 40] on button "Trên xe" at bounding box center [82, 38] width 33 height 20
type input "[DATE] – [DATE]"
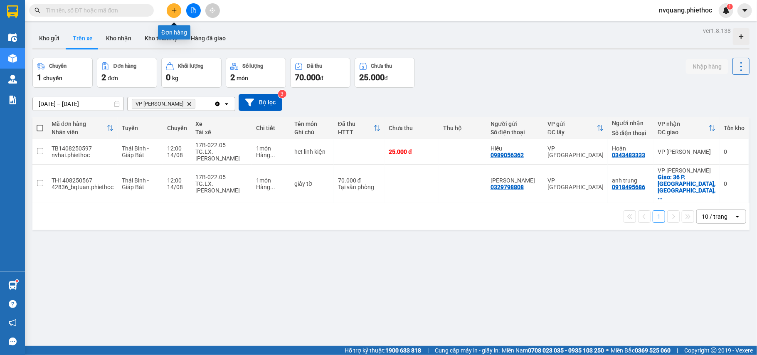
click at [175, 15] on button at bounding box center [174, 10] width 15 height 15
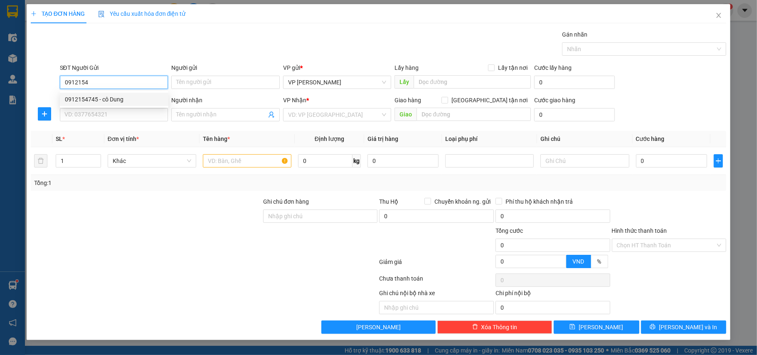
type input "0912154"
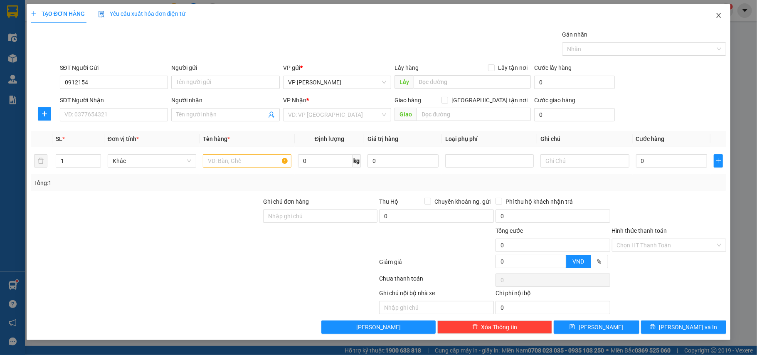
click at [717, 15] on icon "close" at bounding box center [718, 15] width 7 height 7
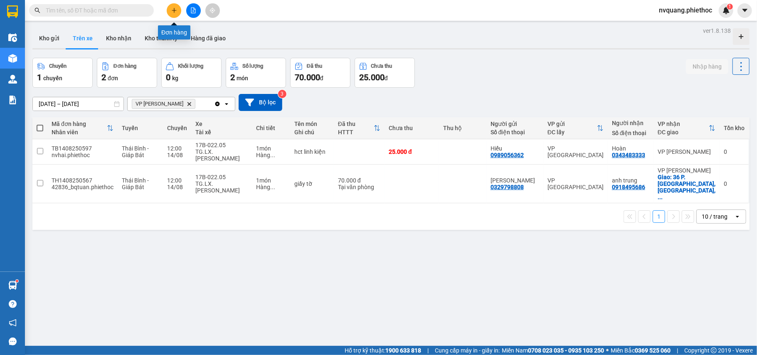
click at [173, 8] on icon "plus" at bounding box center [174, 10] width 6 height 6
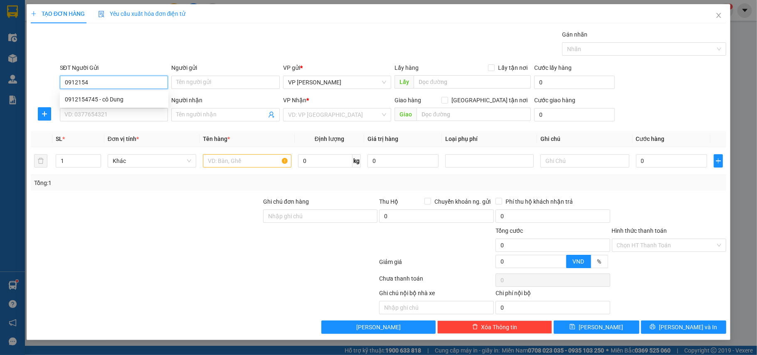
type input "0912154"
click at [715, 17] on icon "close" at bounding box center [718, 15] width 7 height 7
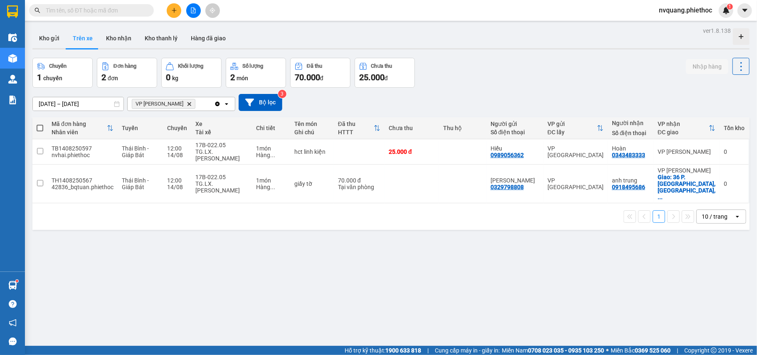
click at [78, 12] on input "text" at bounding box center [95, 10] width 98 height 9
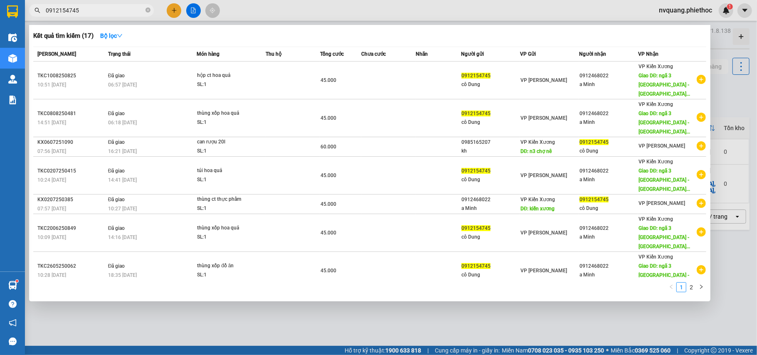
type input "0912154745"
click at [452, 312] on div at bounding box center [378, 177] width 757 height 355
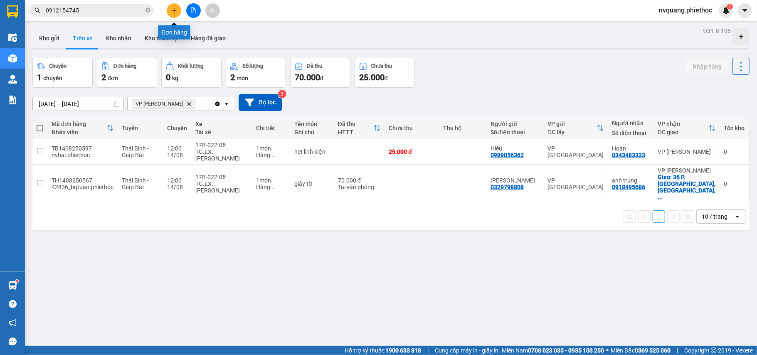
click at [171, 7] on icon "plus" at bounding box center [174, 10] width 6 height 6
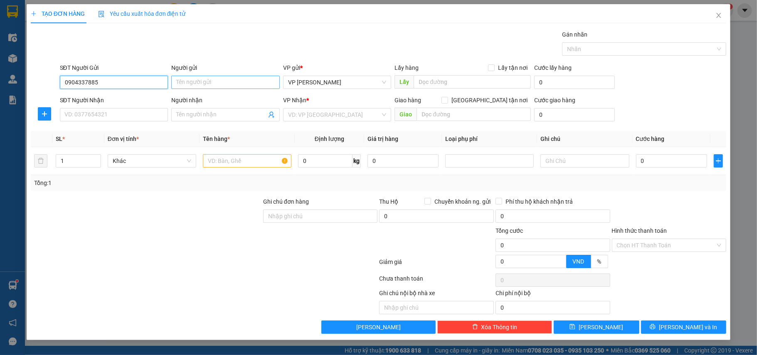
type input "0904337885"
click at [185, 86] on input "Người gửi" at bounding box center [225, 82] width 108 height 13
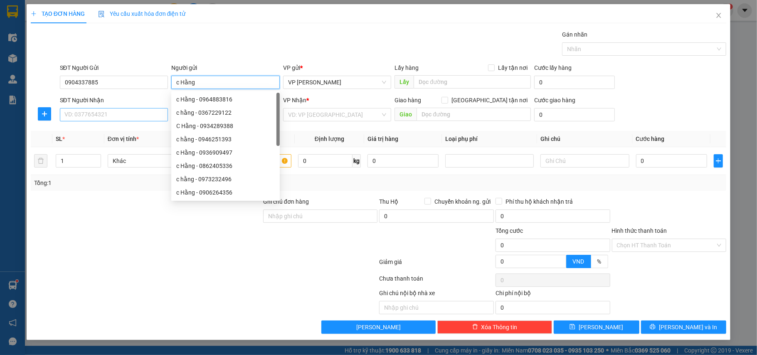
type input "c Hằng"
click at [110, 120] on input "SĐT Người Nhận" at bounding box center [114, 114] width 108 height 13
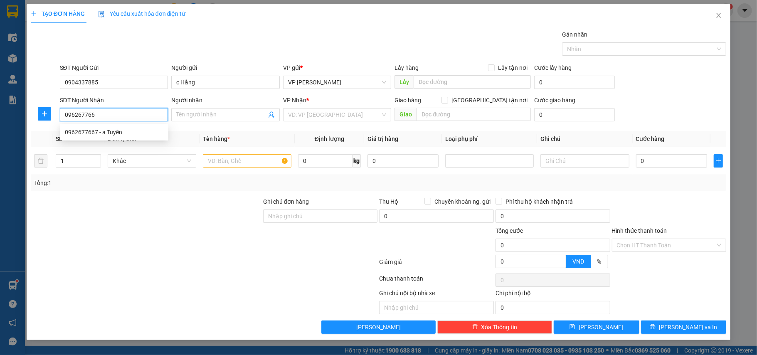
type input "0962677667"
click at [114, 134] on div "0962677667 - a Tuyền" at bounding box center [114, 132] width 98 height 9
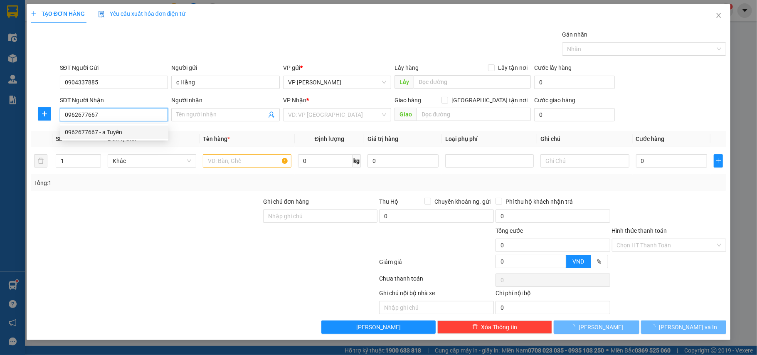
type input "a Tuyền"
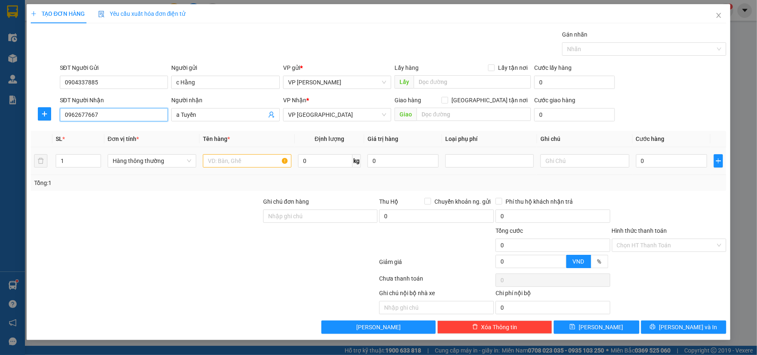
type input "0962677667"
click at [214, 166] on input "text" at bounding box center [247, 160] width 88 height 13
type input "bọc phụ tùng ô tô"
click at [654, 165] on input "0" at bounding box center [671, 160] width 71 height 13
type input "4"
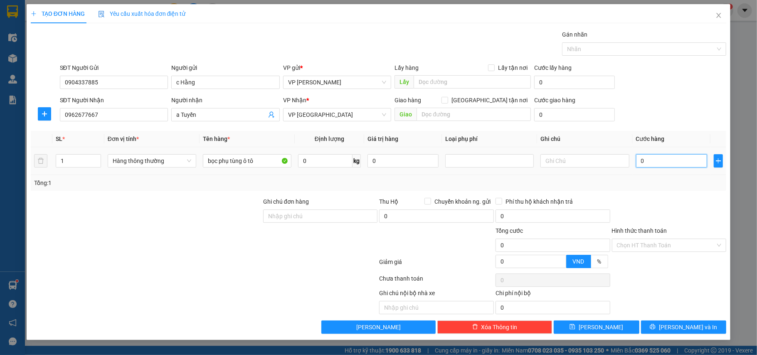
type input "4"
type input "40"
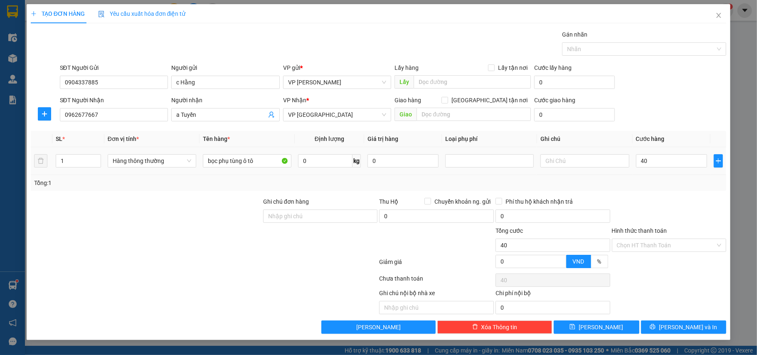
type input "40.000"
click at [654, 185] on div "Tổng: 1" at bounding box center [378, 183] width 695 height 16
click at [700, 328] on button "[PERSON_NAME] và In" at bounding box center [684, 326] width 86 height 13
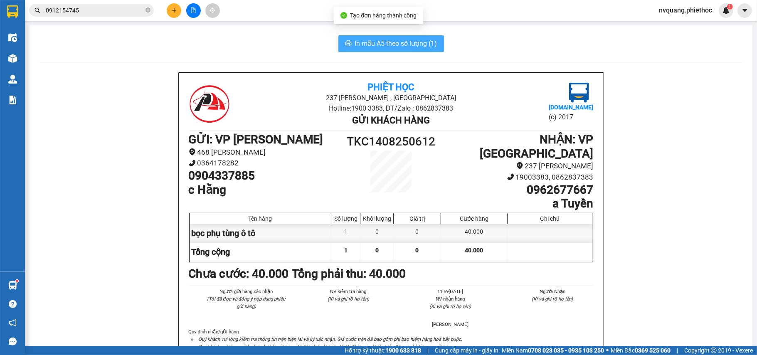
click at [379, 49] on button "In mẫu A5 theo số lượng (1)" at bounding box center [391, 43] width 106 height 17
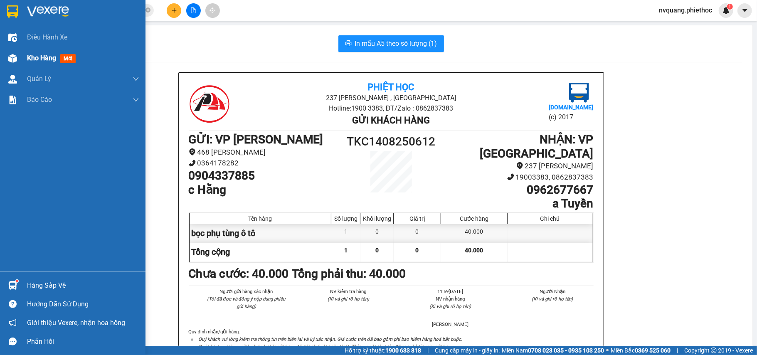
click at [13, 52] on div at bounding box center [12, 58] width 15 height 15
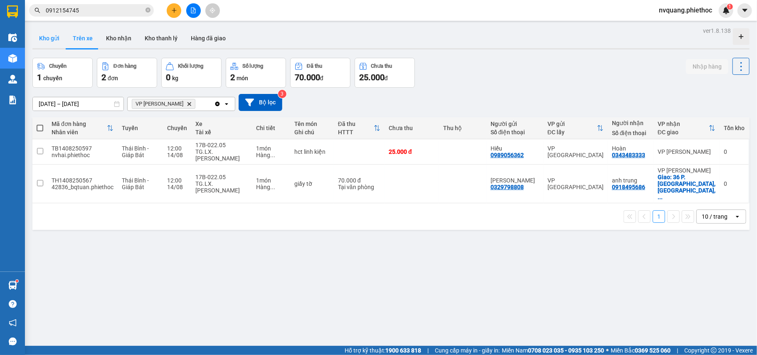
click at [47, 32] on button "Kho gửi" at bounding box center [49, 38] width 34 height 20
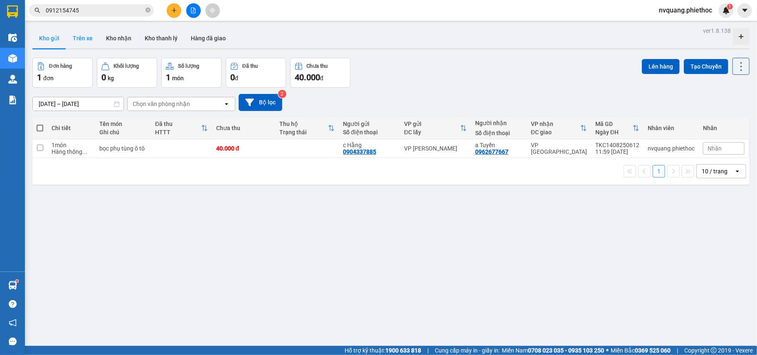
click at [79, 39] on button "Trên xe" at bounding box center [82, 38] width 33 height 20
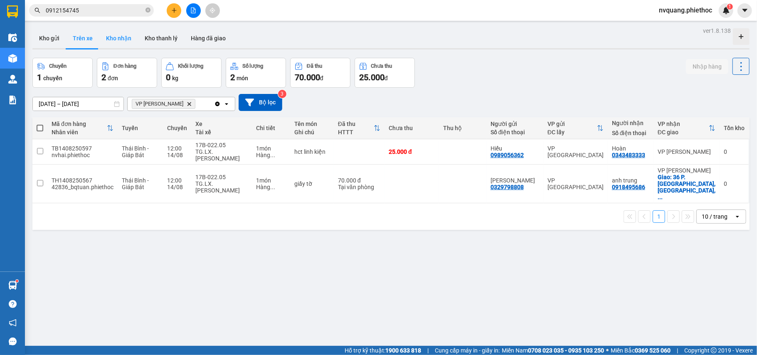
click at [115, 42] on button "Kho nhận" at bounding box center [118, 38] width 39 height 20
type input "[DATE] – [DATE]"
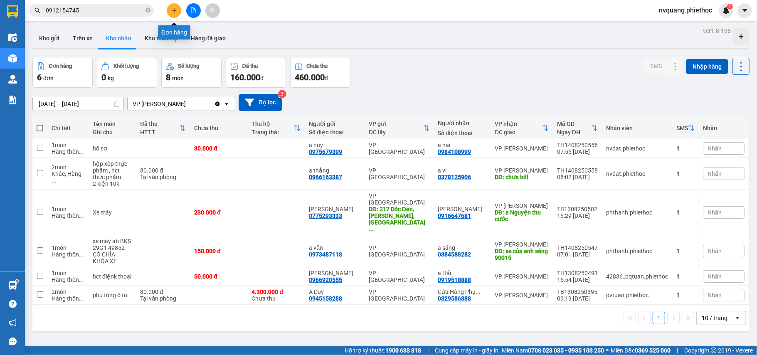
click at [175, 7] on icon "plus" at bounding box center [174, 10] width 6 height 6
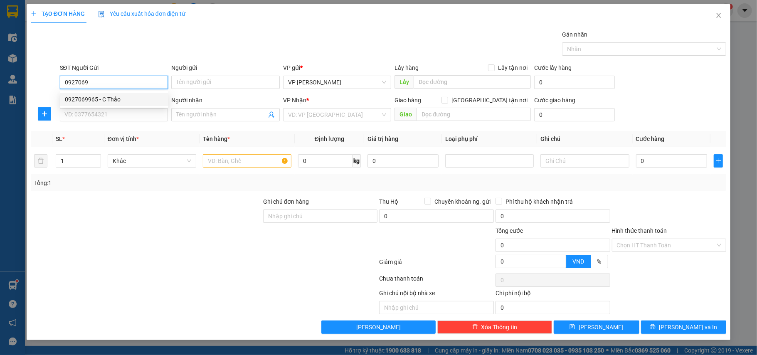
click at [95, 96] on div "0927069965 - C Thảo" at bounding box center [114, 99] width 98 height 9
type input "0927069965"
type input "C Thảo"
type input "0927069965"
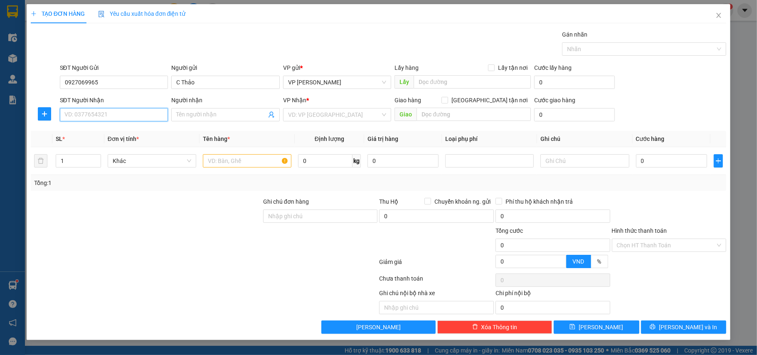
click at [125, 117] on input "SĐT Người Nhận" at bounding box center [114, 114] width 108 height 13
click at [110, 128] on div "0927069965 - C Thảo" at bounding box center [114, 132] width 98 height 9
type input "0927069965"
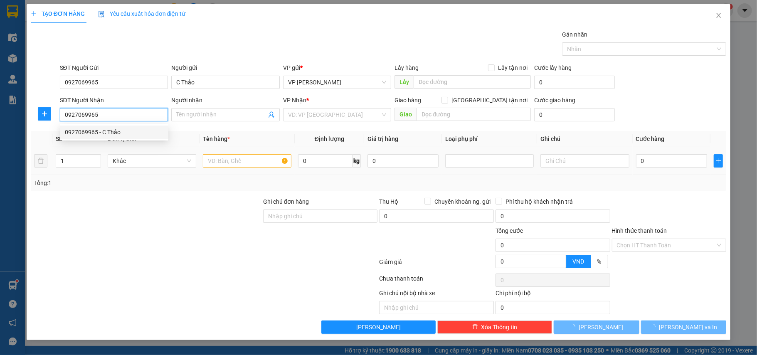
type input "C Thảo"
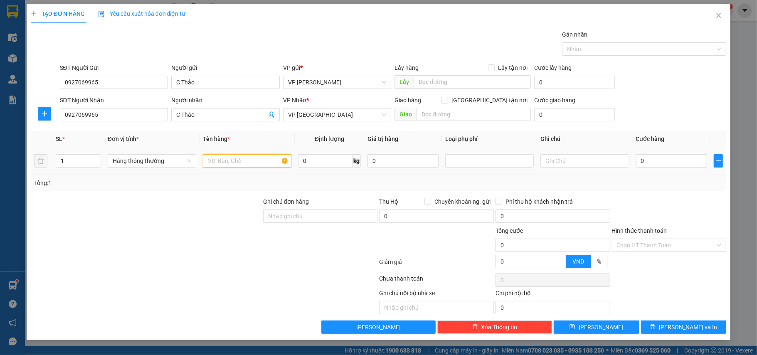
click at [231, 162] on input "text" at bounding box center [247, 160] width 88 height 13
type input "t"
click at [484, 161] on div at bounding box center [489, 161] width 84 height 10
type input "hộp ct trà sữa"
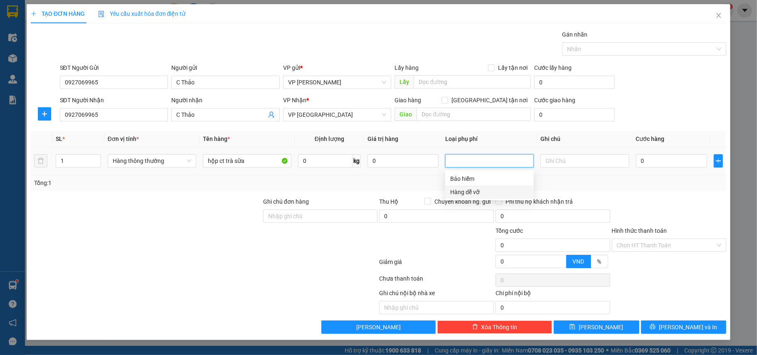
click at [471, 189] on div "Hàng dễ vỡ" at bounding box center [489, 191] width 79 height 9
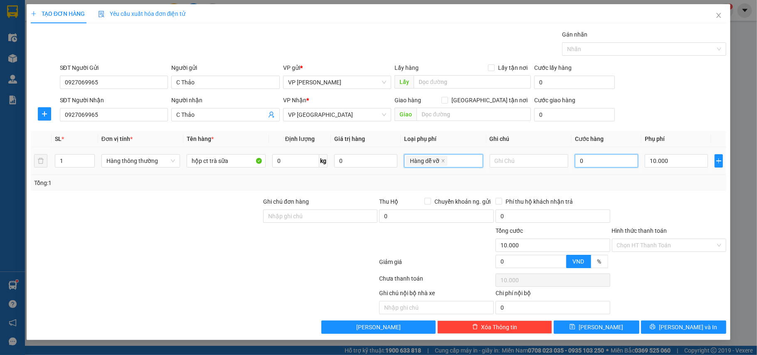
type input "10.000"
click at [600, 165] on input "0" at bounding box center [606, 160] width 63 height 13
type input "3"
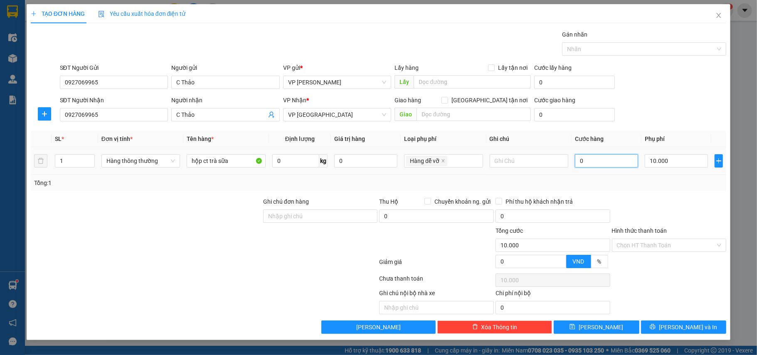
type input "10.003"
type input "35"
type input "10.035"
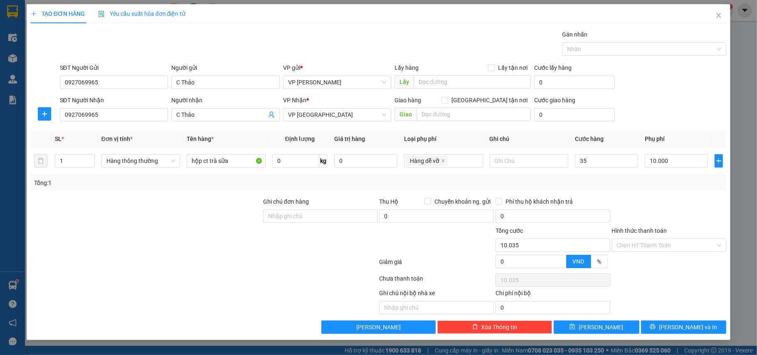
type input "35.000"
type input "45.000"
click at [604, 187] on div "Tổng: 1" at bounding box center [378, 182] width 689 height 9
click at [680, 329] on span "[PERSON_NAME] và In" at bounding box center [688, 326] width 58 height 9
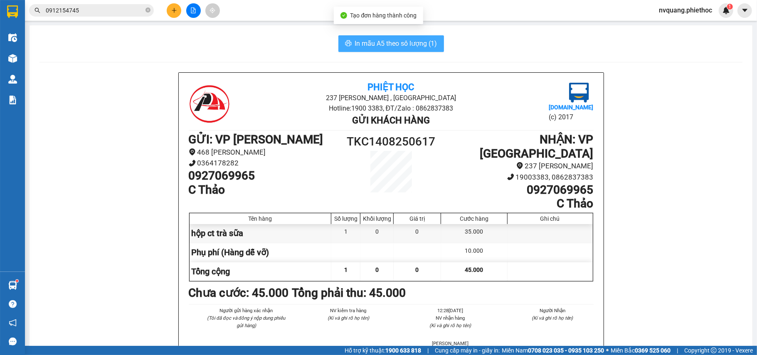
click at [399, 47] on span "In mẫu A5 theo số lượng (1)" at bounding box center [396, 43] width 82 height 10
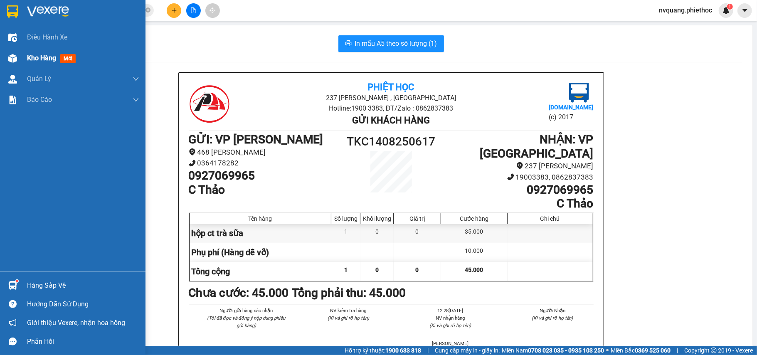
click at [23, 55] on div "Kho hàng mới" at bounding box center [72, 58] width 145 height 21
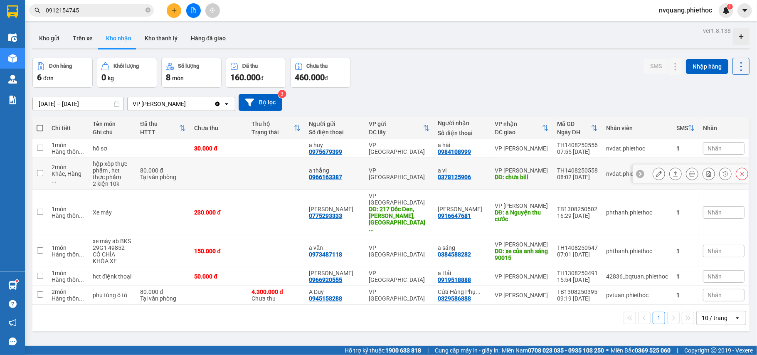
click at [654, 175] on button at bounding box center [659, 174] width 12 height 15
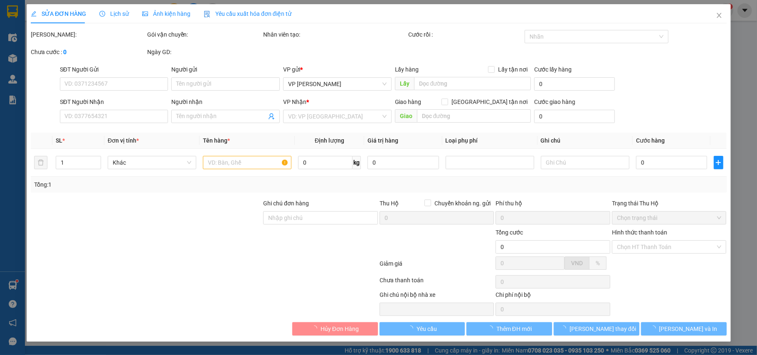
type input "0966163387"
type input "a thắng"
type input "0378125906"
type input "a vi"
type input "chưa bill"
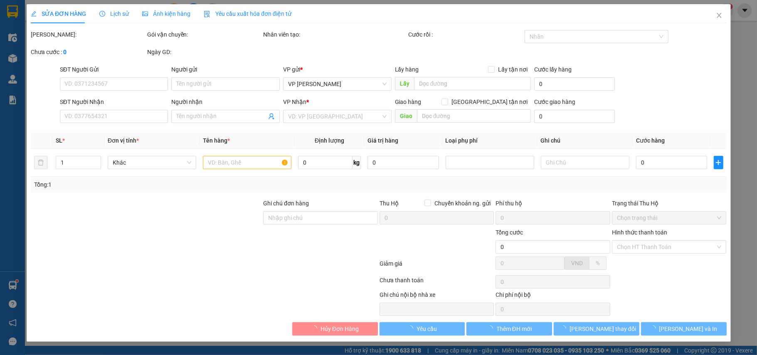
type input "80.000"
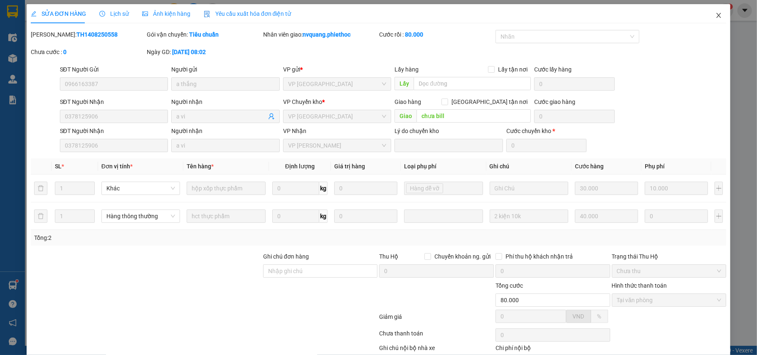
click at [715, 17] on icon "close" at bounding box center [718, 15] width 7 height 7
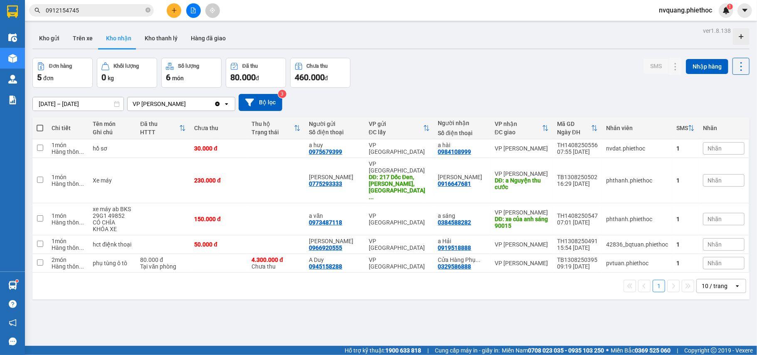
click at [168, 12] on button at bounding box center [174, 10] width 15 height 15
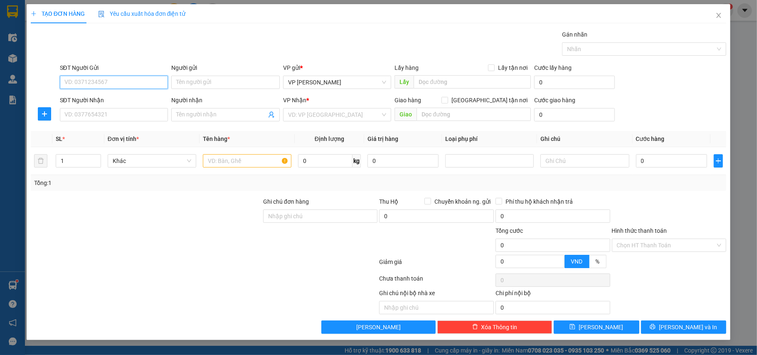
click at [80, 82] on input "SĐT Người Gửi" at bounding box center [114, 82] width 108 height 13
click at [96, 96] on div "0927069965 - C Thảo" at bounding box center [114, 99] width 98 height 9
type input "0927069965"
type input "C Thảo"
type input "0927069965"
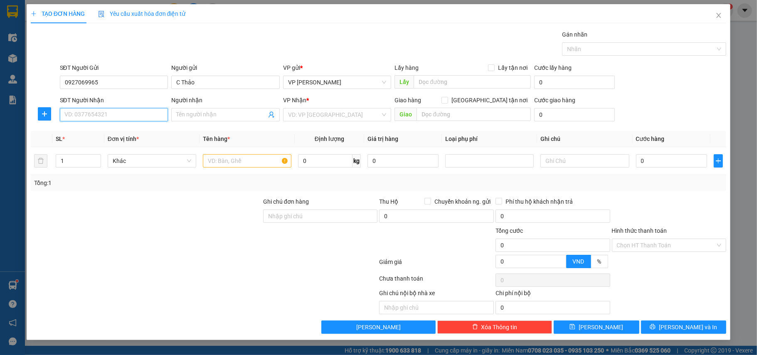
click at [112, 114] on input "SĐT Người Nhận" at bounding box center [114, 114] width 108 height 13
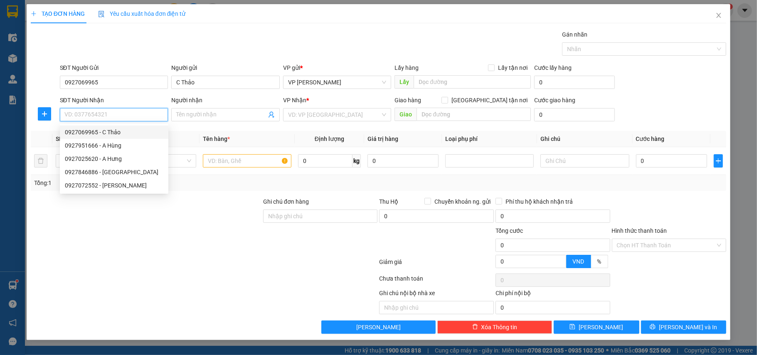
click at [115, 135] on div "0927069965 - C Thảo" at bounding box center [114, 132] width 98 height 9
type input "0927069965"
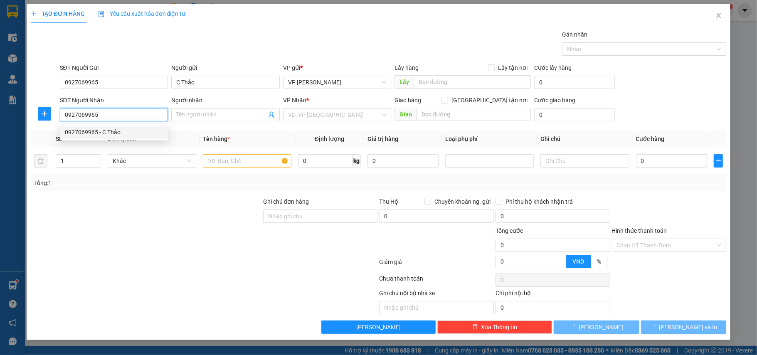
type input "C Thảo"
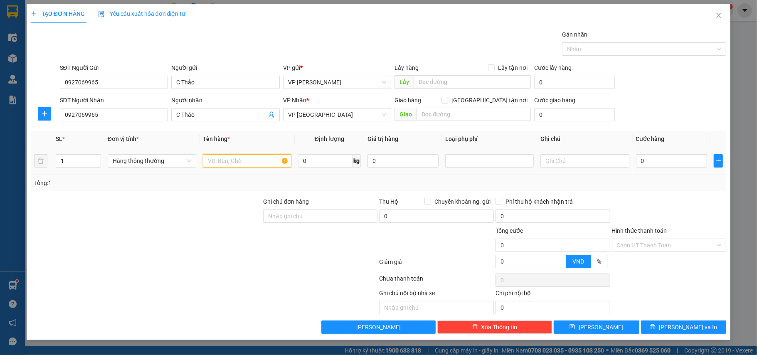
click at [245, 165] on input "text" at bounding box center [247, 160] width 88 height 13
click at [491, 165] on div at bounding box center [489, 161] width 84 height 10
type input "hộp ct trà sữa"
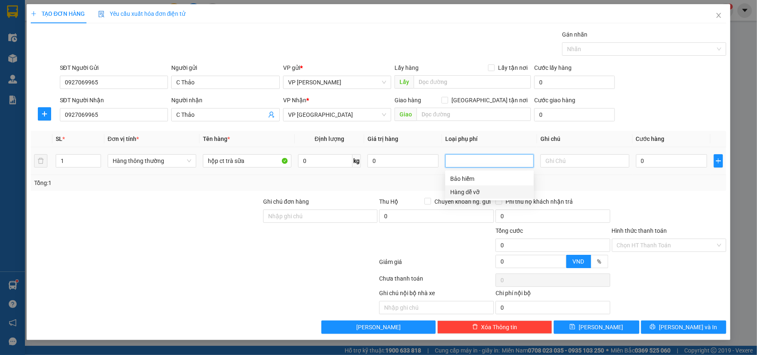
click at [472, 187] on div "Hàng dễ vỡ" at bounding box center [489, 191] width 79 height 9
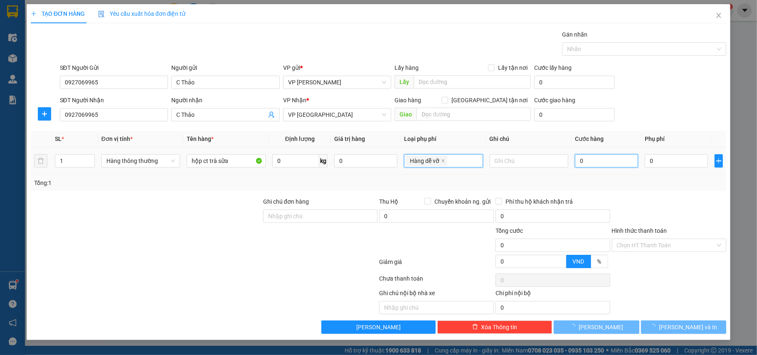
click at [620, 159] on input "0" at bounding box center [606, 160] width 63 height 13
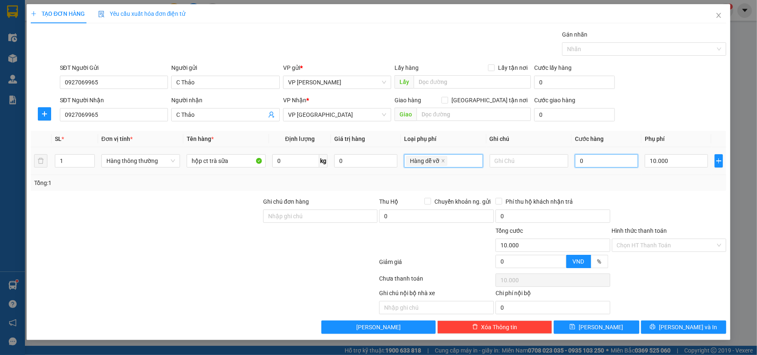
type input "10.000"
type input "3"
type input "10.003"
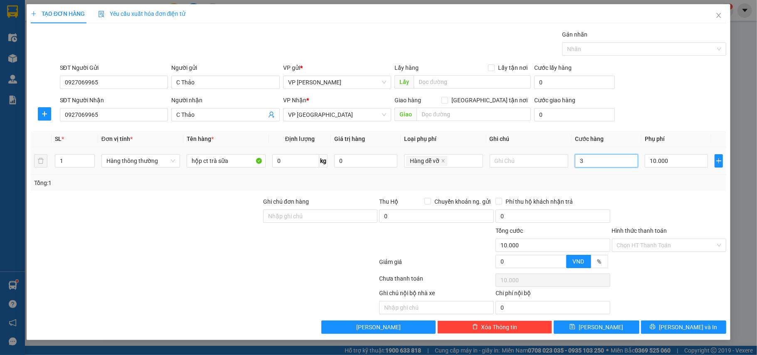
type input "10.003"
type input "35"
type input "10.035"
type input "35.000"
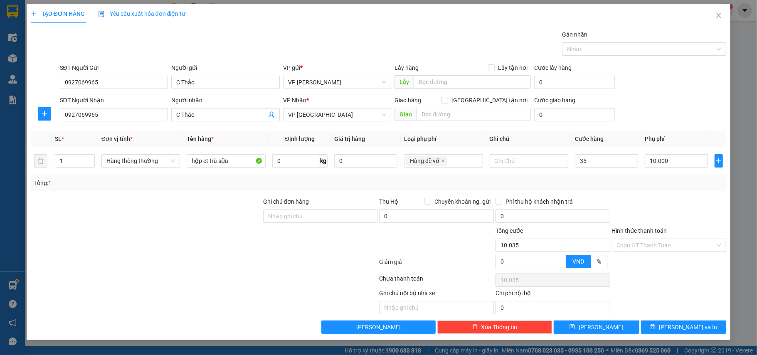
type input "45.000"
click at [621, 183] on div "Tổng: 1" at bounding box center [378, 182] width 689 height 9
click at [675, 326] on button "[PERSON_NAME] và In" at bounding box center [684, 326] width 86 height 13
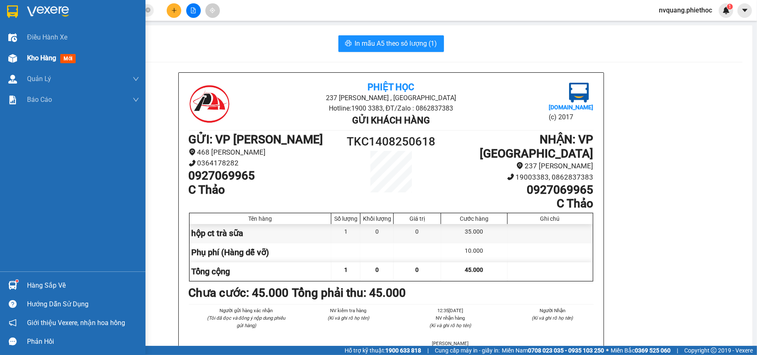
click at [36, 57] on span "Kho hàng" at bounding box center [41, 58] width 29 height 8
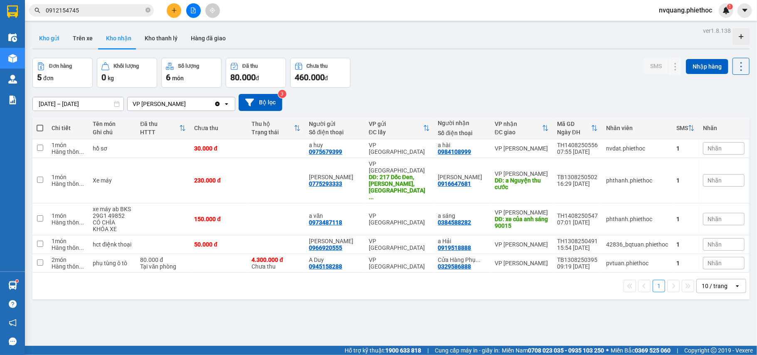
click at [61, 37] on button "Kho gửi" at bounding box center [49, 38] width 34 height 20
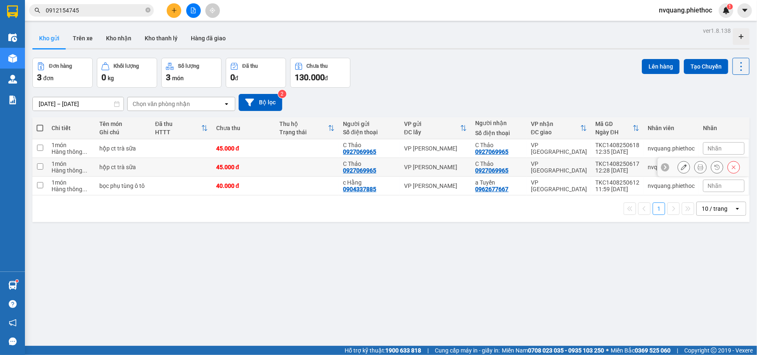
click at [316, 168] on td at bounding box center [307, 167] width 64 height 19
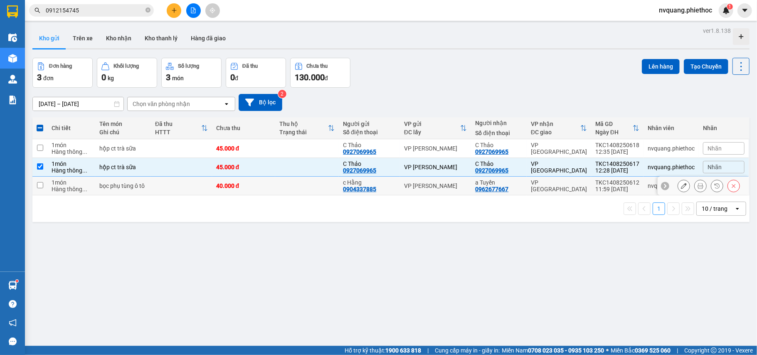
click at [301, 183] on td at bounding box center [307, 186] width 64 height 19
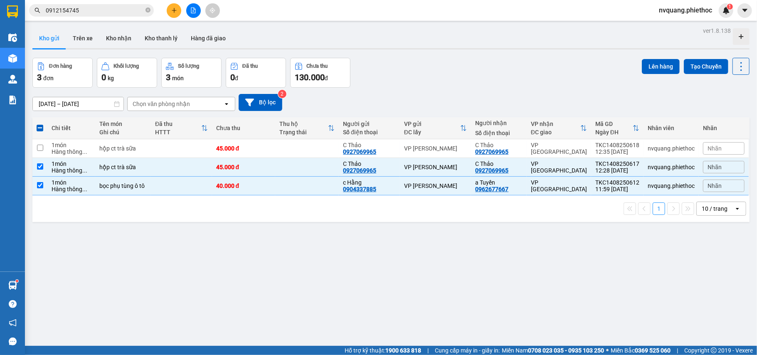
click at [632, 70] on div "Đơn hàng 3 đơn Khối lượng 0 kg Số lượng 3 món Đã thu 0 đ Chưa thu 130.000 đ Lên…" at bounding box center [390, 73] width 717 height 30
click at [641, 69] on button "Lên hàng" at bounding box center [660, 66] width 38 height 15
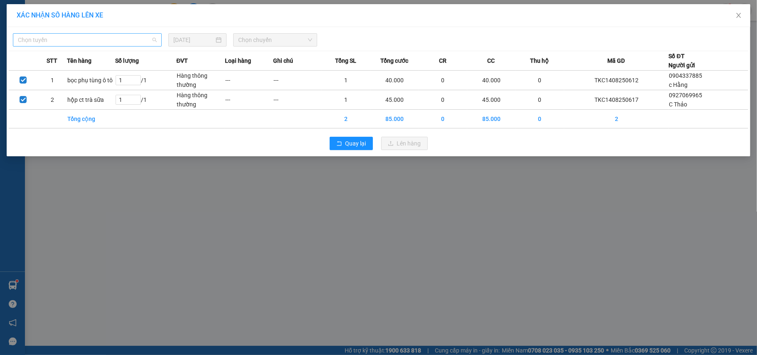
click at [29, 35] on span "Chọn tuyến" at bounding box center [87, 40] width 139 height 12
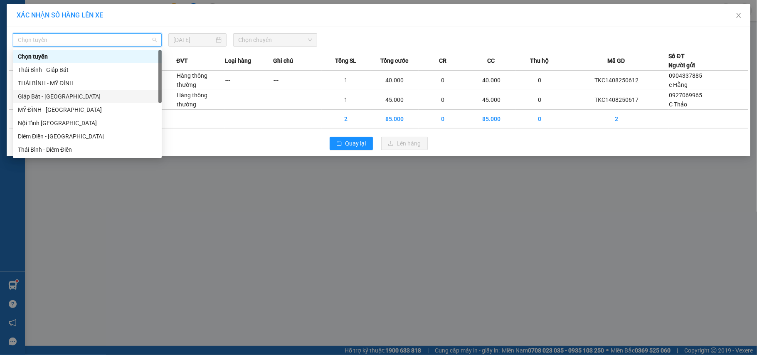
click at [33, 92] on div "Giáp Bát - [GEOGRAPHIC_DATA]" at bounding box center [87, 96] width 139 height 9
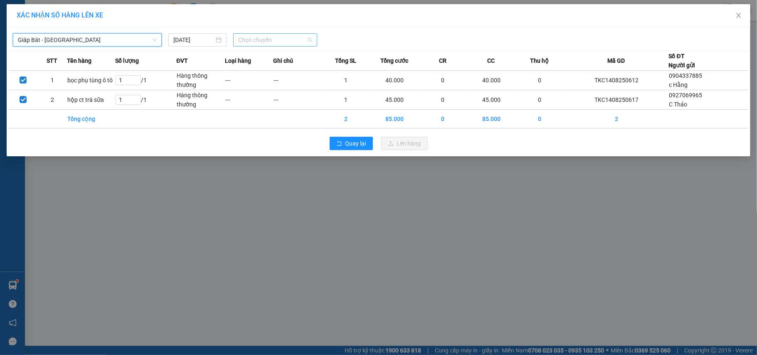
click at [236, 38] on div "Chọn chuyến" at bounding box center [275, 39] width 84 height 13
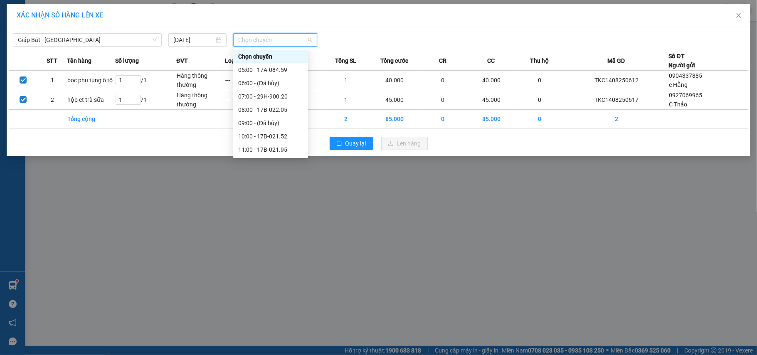
click at [266, 172] on div "13:00 - 17A-084.59" at bounding box center [270, 176] width 65 height 9
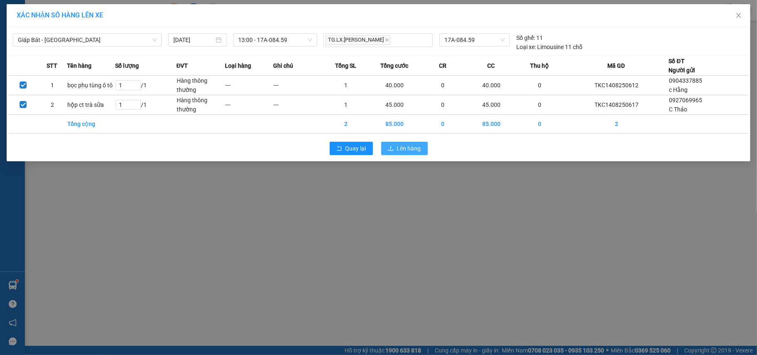
click at [394, 152] on button "Lên hàng" at bounding box center [404, 148] width 47 height 13
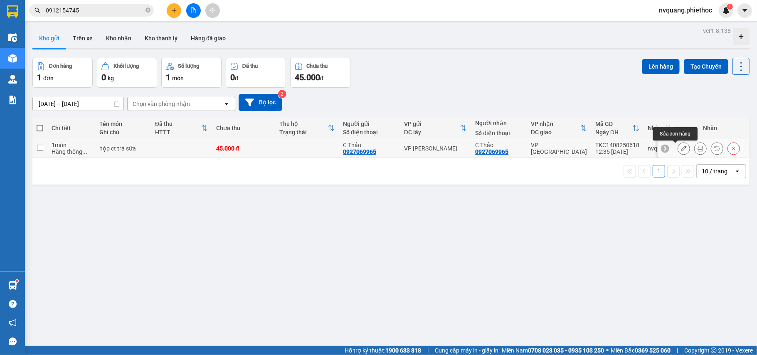
click at [681, 149] on icon at bounding box center [684, 148] width 6 height 6
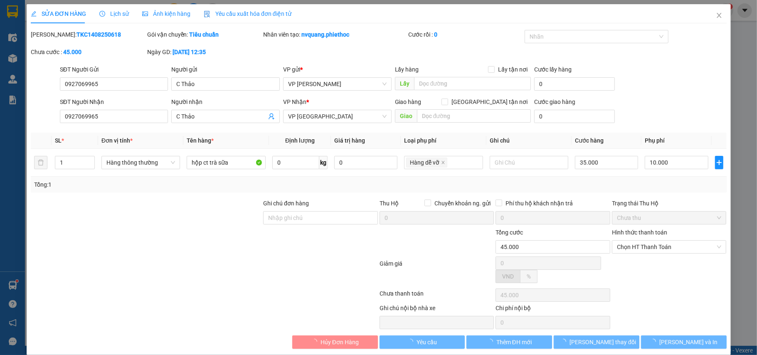
type input "0927069965"
type input "C Thảo"
type input "0927069965"
type input "C Thảo"
type input "45.000"
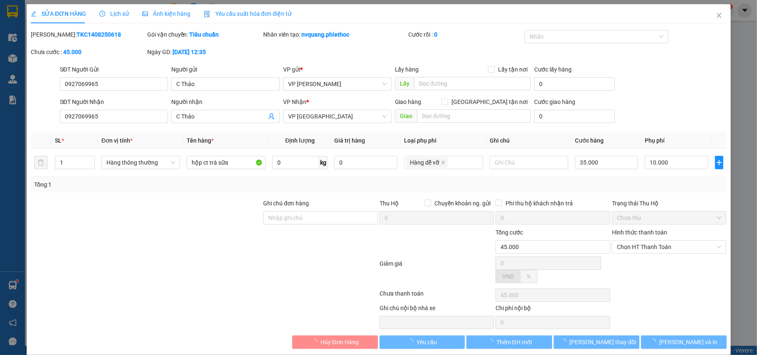
type input "45.000"
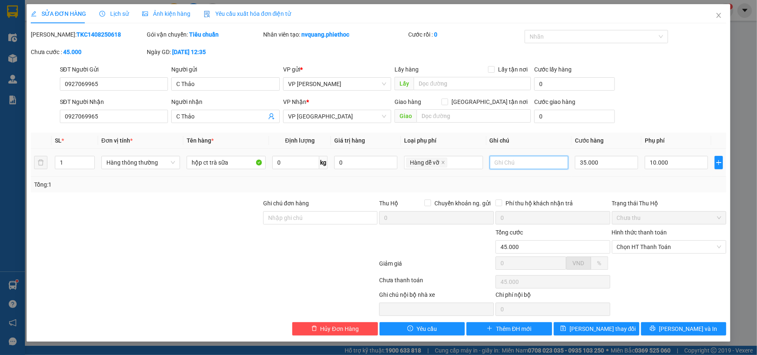
click at [516, 165] on input "text" at bounding box center [528, 162] width 79 height 13
type input "d"
type input "để theo chiều bill - ko lật thùng"
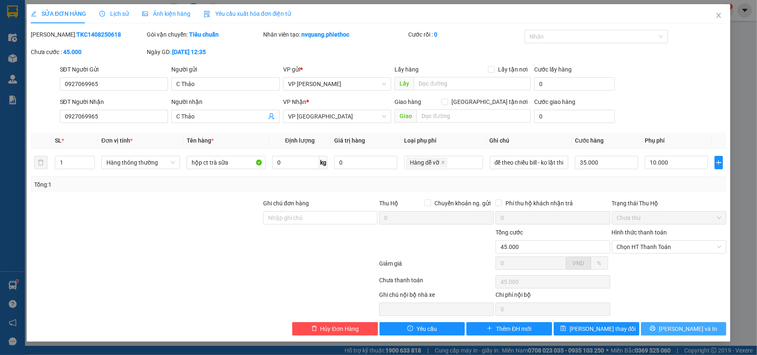
click at [677, 328] on span "[PERSON_NAME] và In" at bounding box center [688, 328] width 58 height 9
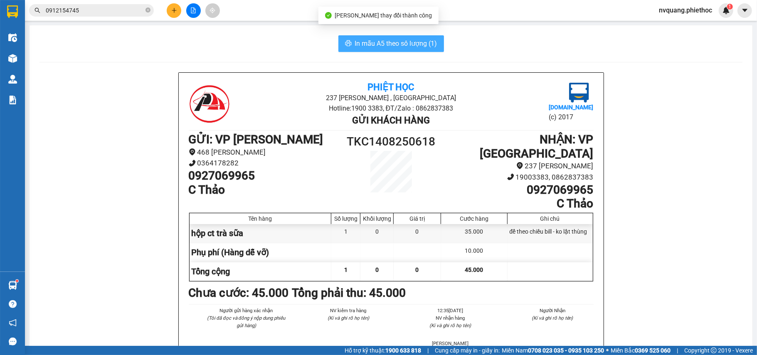
click at [388, 42] on span "In mẫu A5 theo số lượng (1)" at bounding box center [396, 43] width 82 height 10
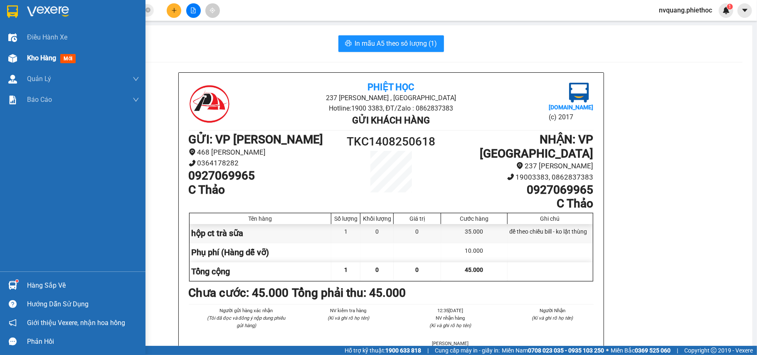
click at [38, 60] on span "Kho hàng" at bounding box center [41, 58] width 29 height 8
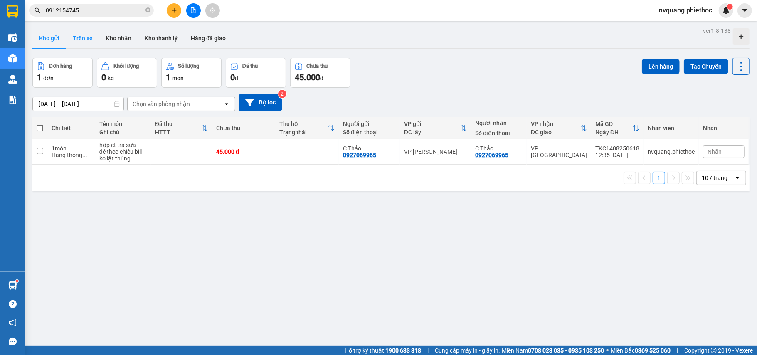
click at [81, 37] on button "Trên xe" at bounding box center [82, 38] width 33 height 20
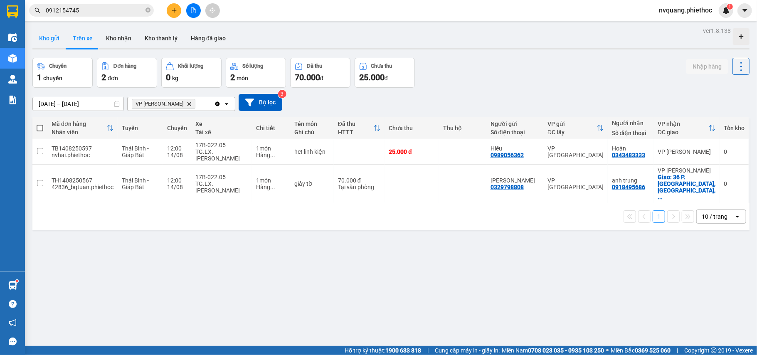
click at [55, 38] on button "Kho gửi" at bounding box center [49, 38] width 34 height 20
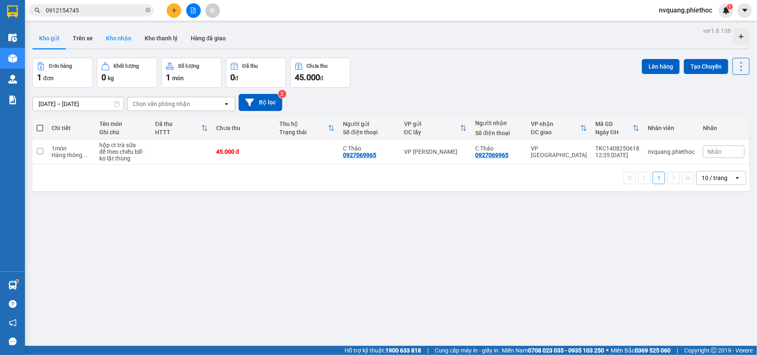
click at [119, 42] on button "Kho nhận" at bounding box center [118, 38] width 39 height 20
